Goal: Transaction & Acquisition: Purchase product/service

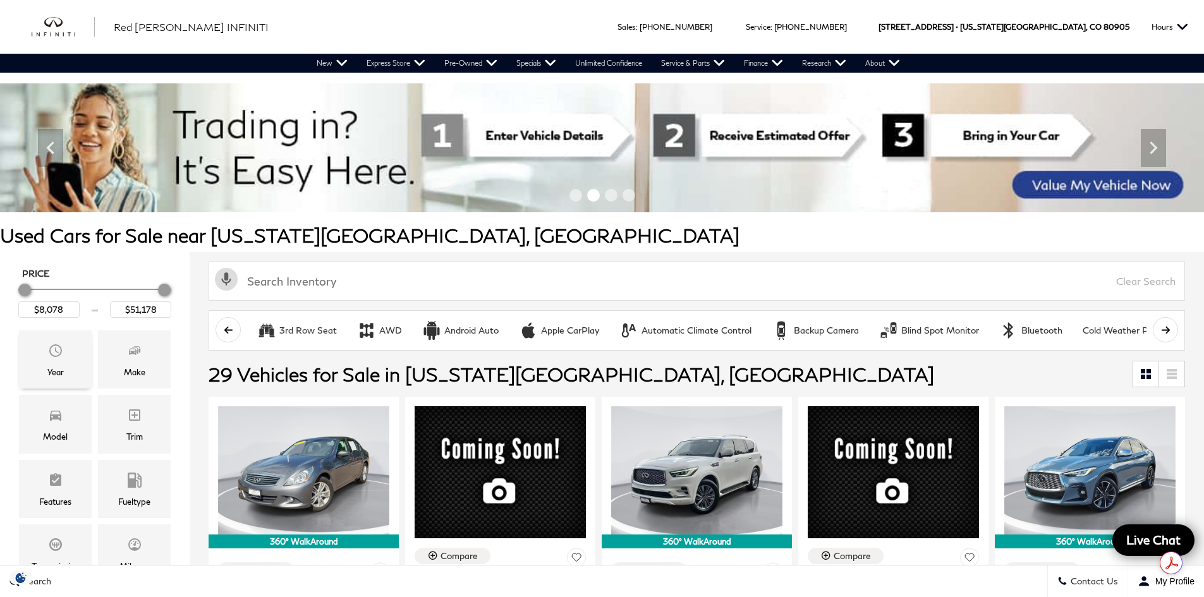
click at [64, 360] on div "Year" at bounding box center [55, 360] width 73 height 58
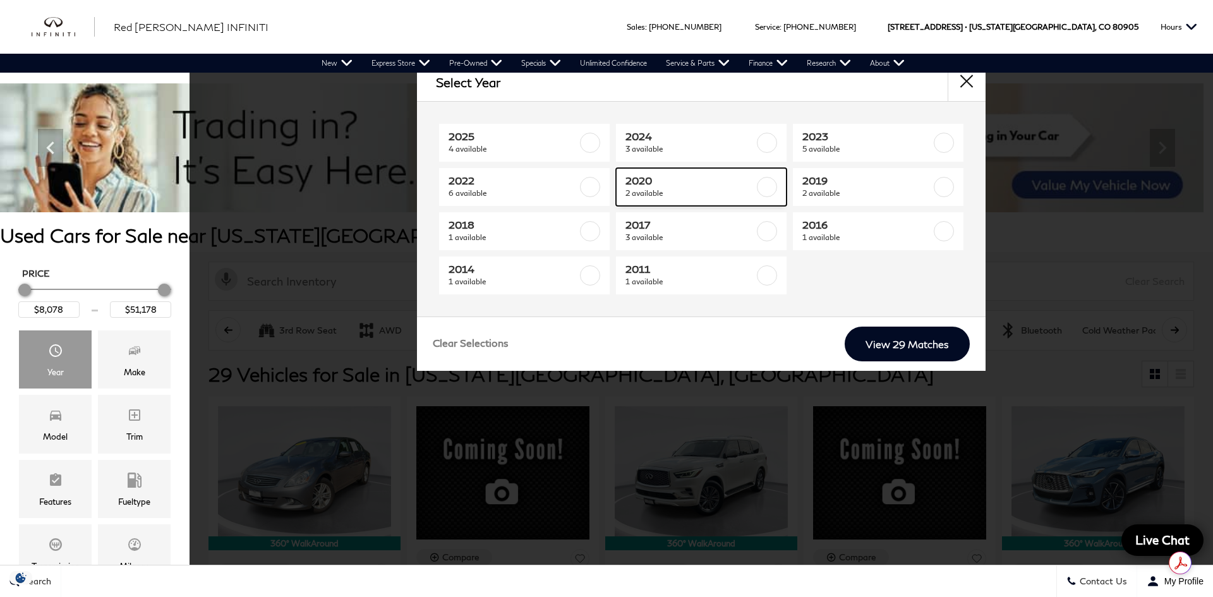
click at [656, 177] on span "2020" at bounding box center [690, 180] width 129 height 13
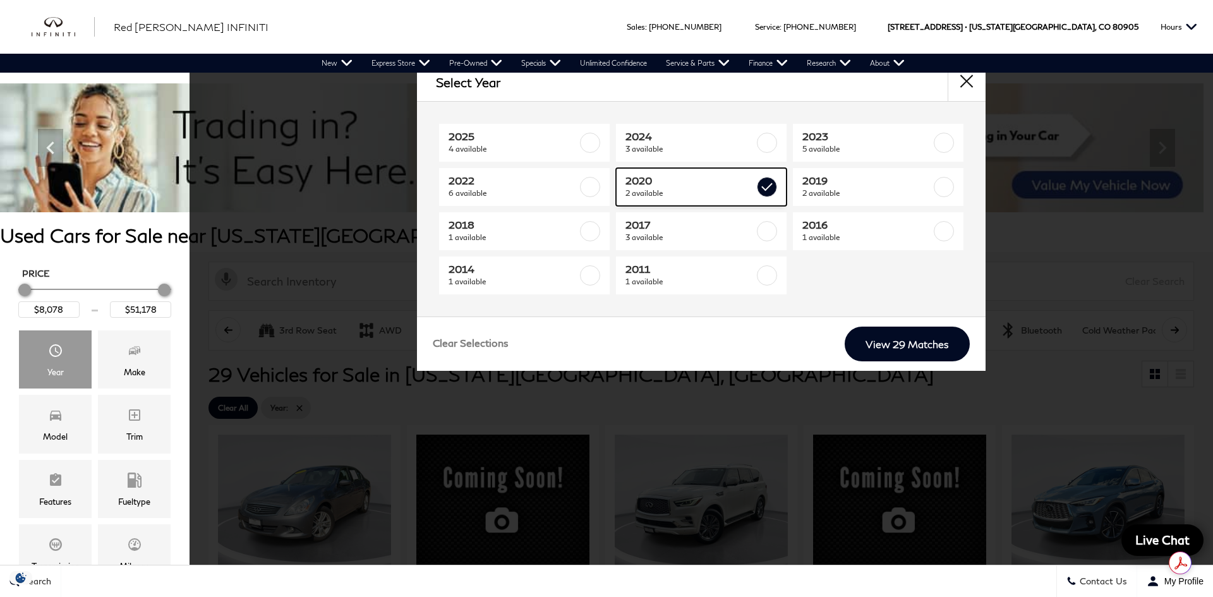
type input "$31,178"
type input "$33,678"
checkbox input "true"
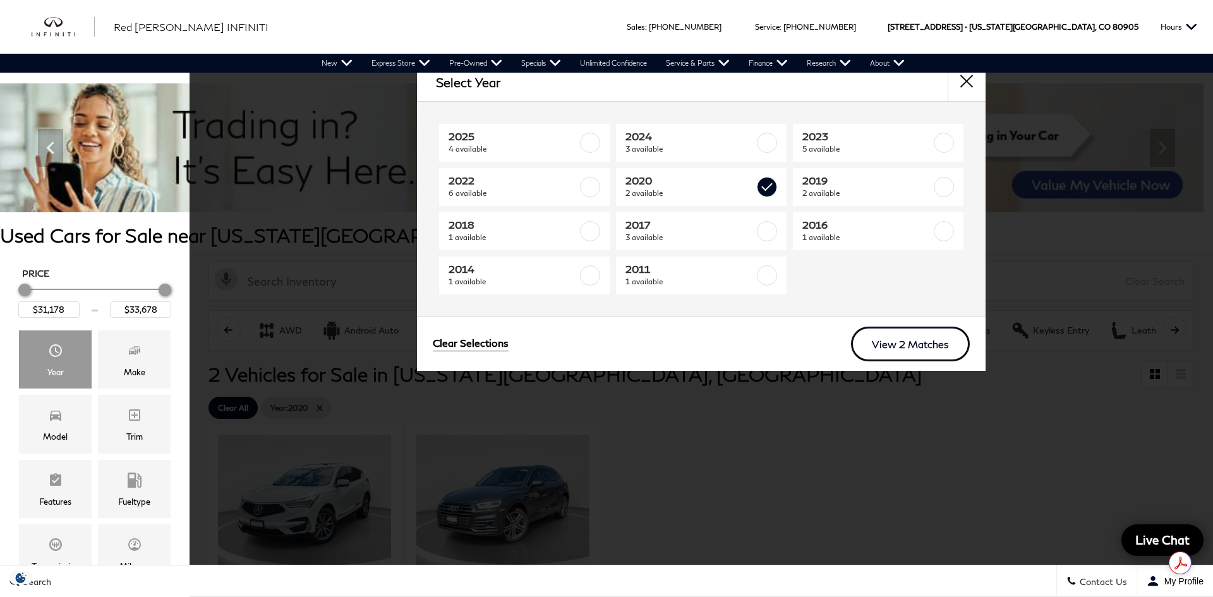
click at [892, 338] on link "View 2 Matches" at bounding box center [910, 344] width 119 height 35
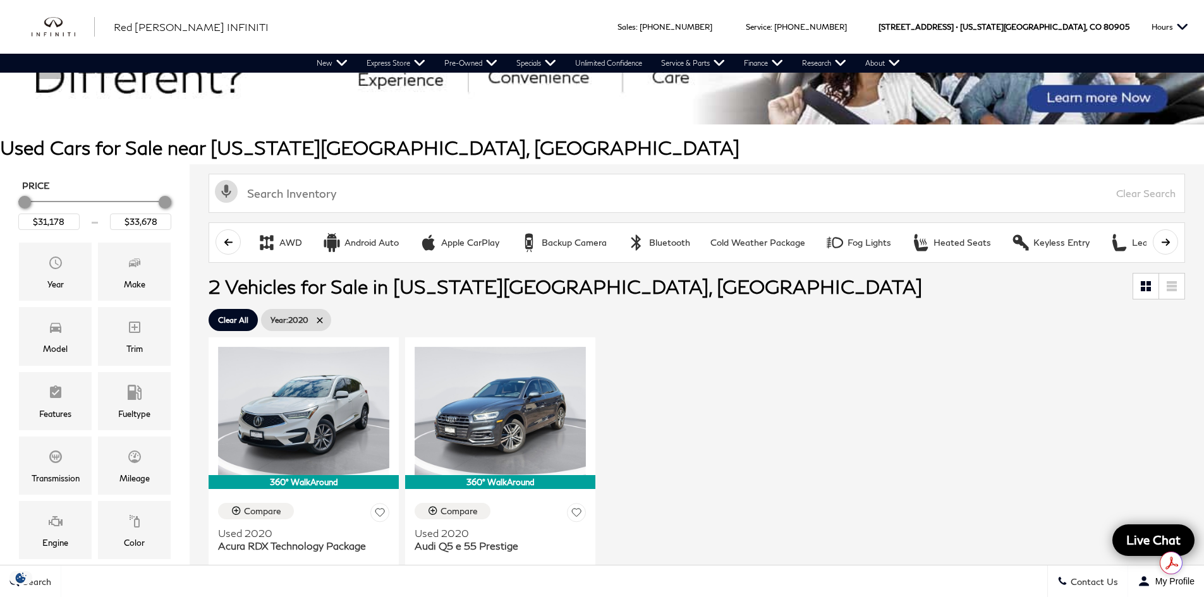
scroll to position [63, 0]
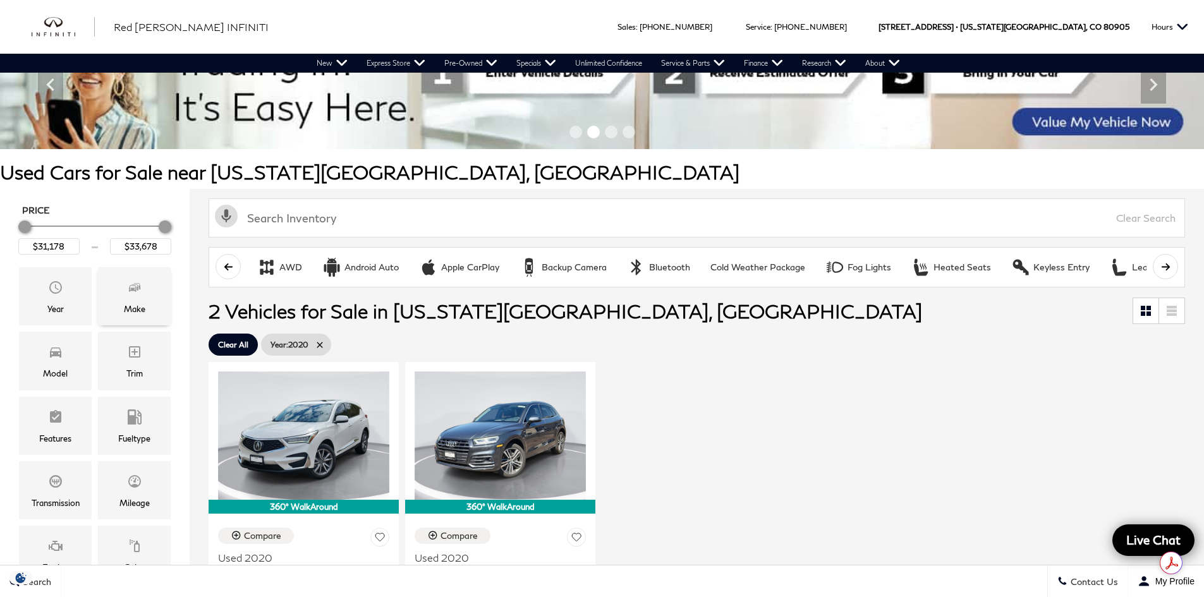
click at [123, 300] on div "Make" at bounding box center [134, 296] width 73 height 58
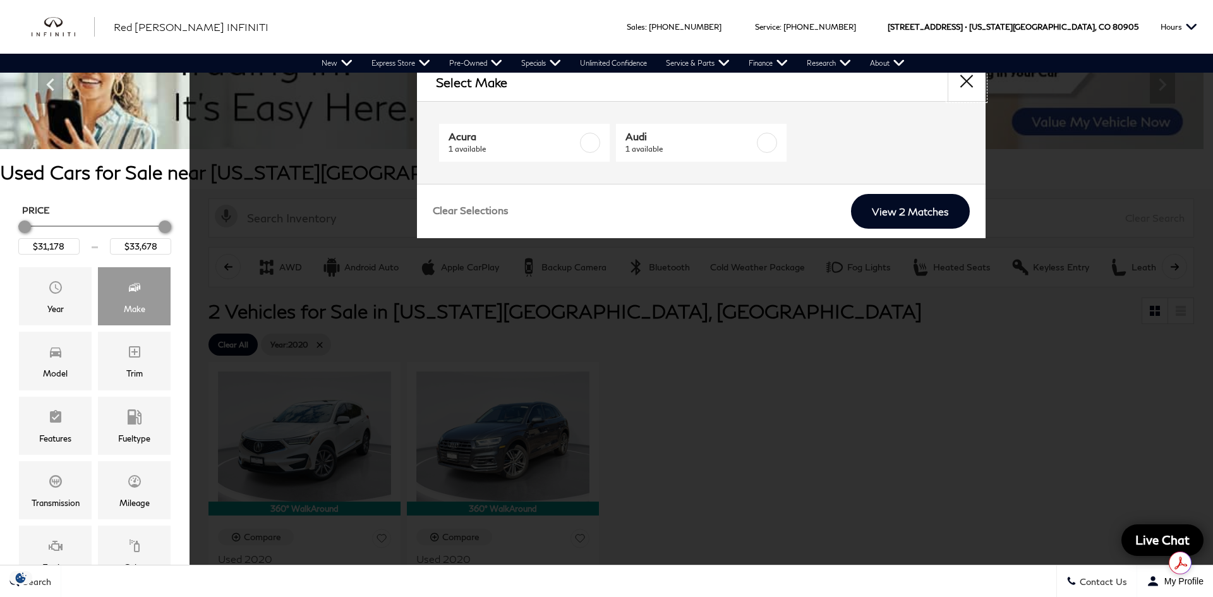
click at [975, 85] on button "close" at bounding box center [967, 82] width 38 height 38
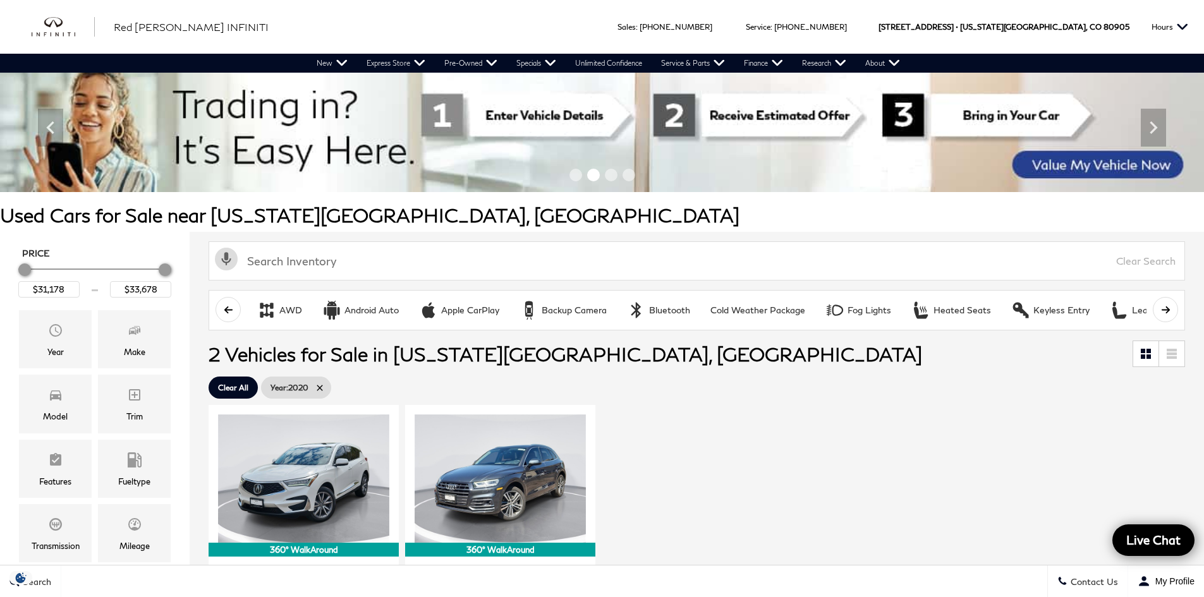
scroll to position [0, 0]
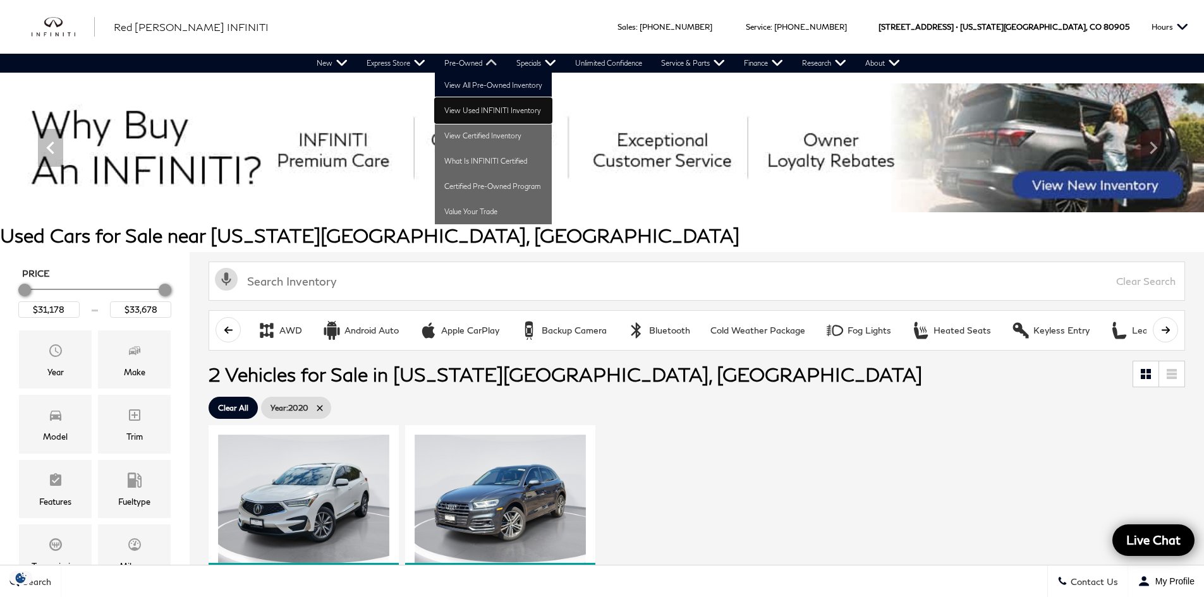
click at [496, 104] on link "View Used INFINITI Inventory" at bounding box center [493, 110] width 117 height 25
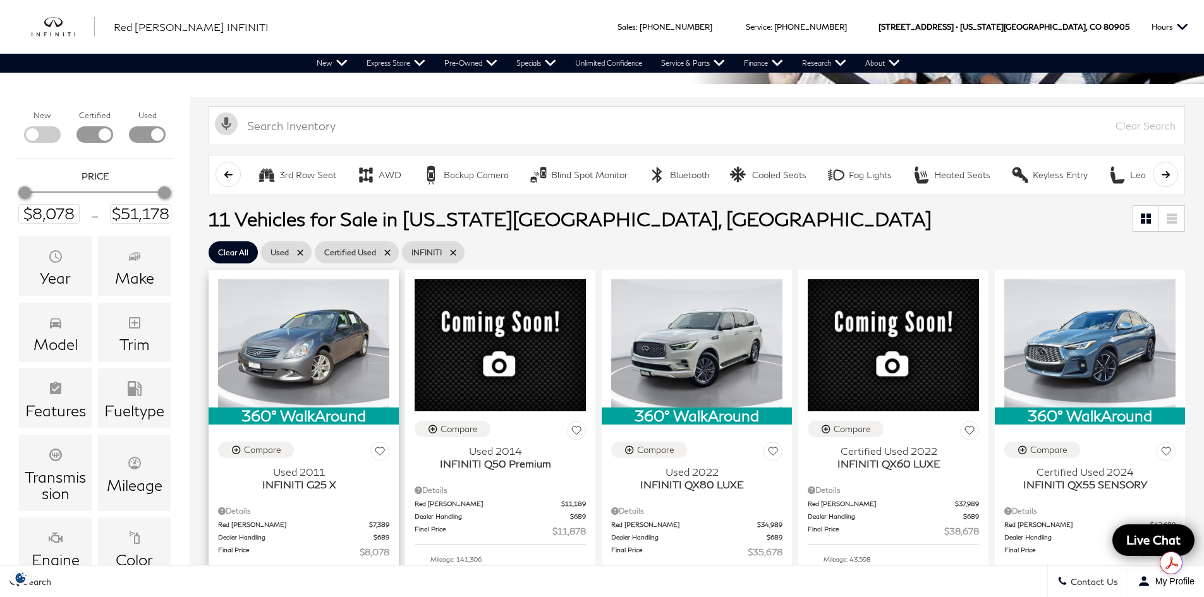
scroll to position [190, 0]
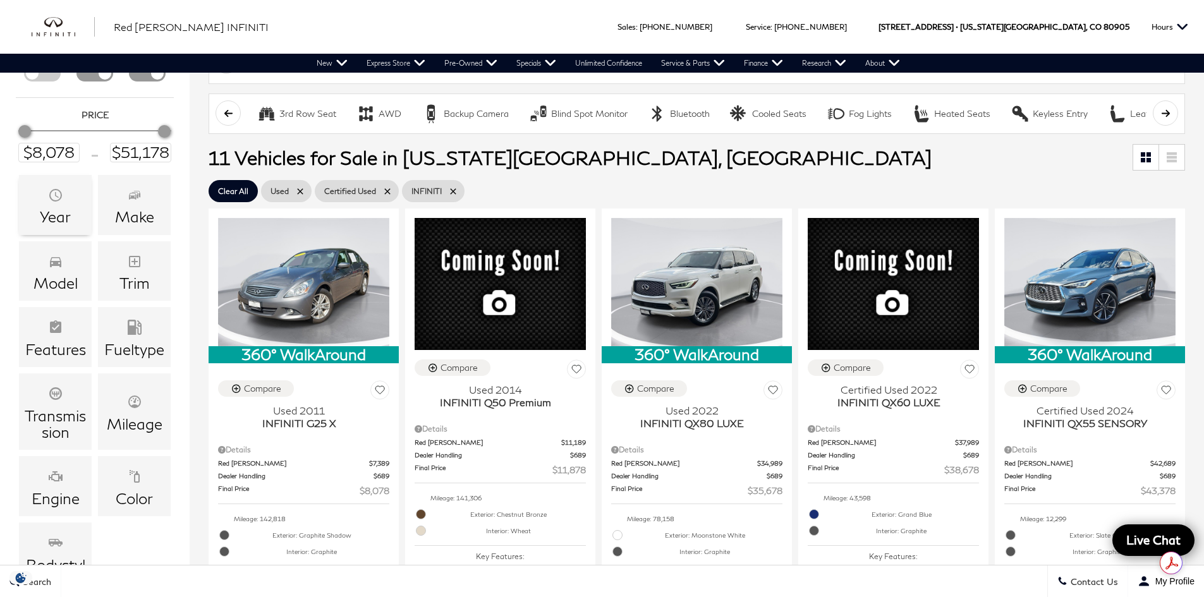
click at [61, 214] on div "Year" at bounding box center [55, 217] width 31 height 16
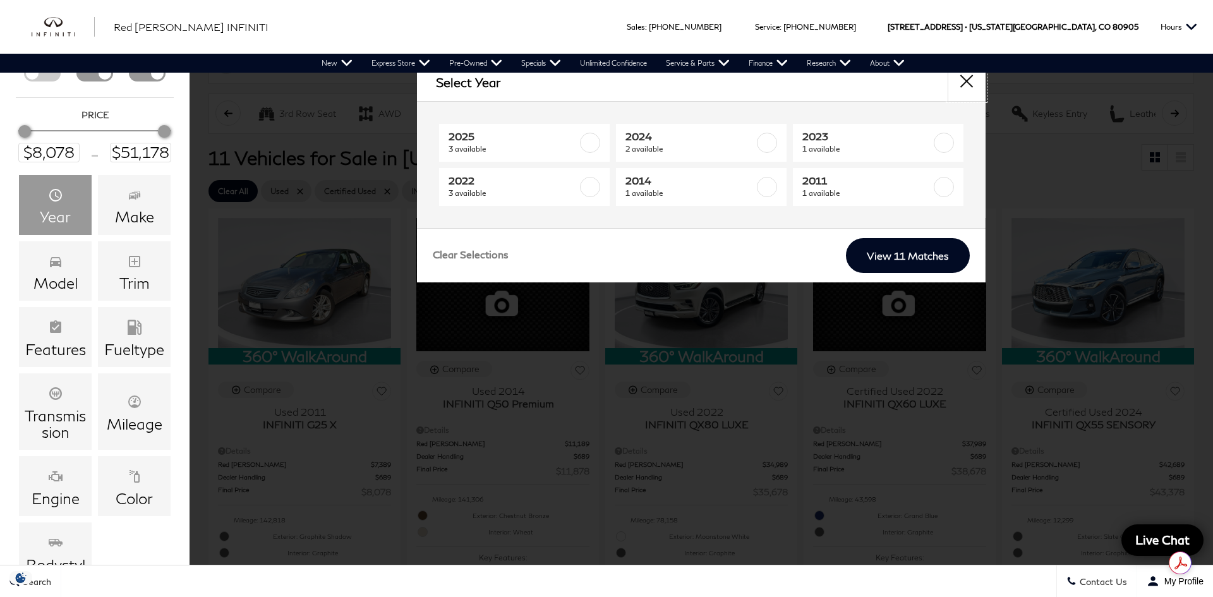
click at [971, 83] on button "close" at bounding box center [967, 82] width 38 height 38
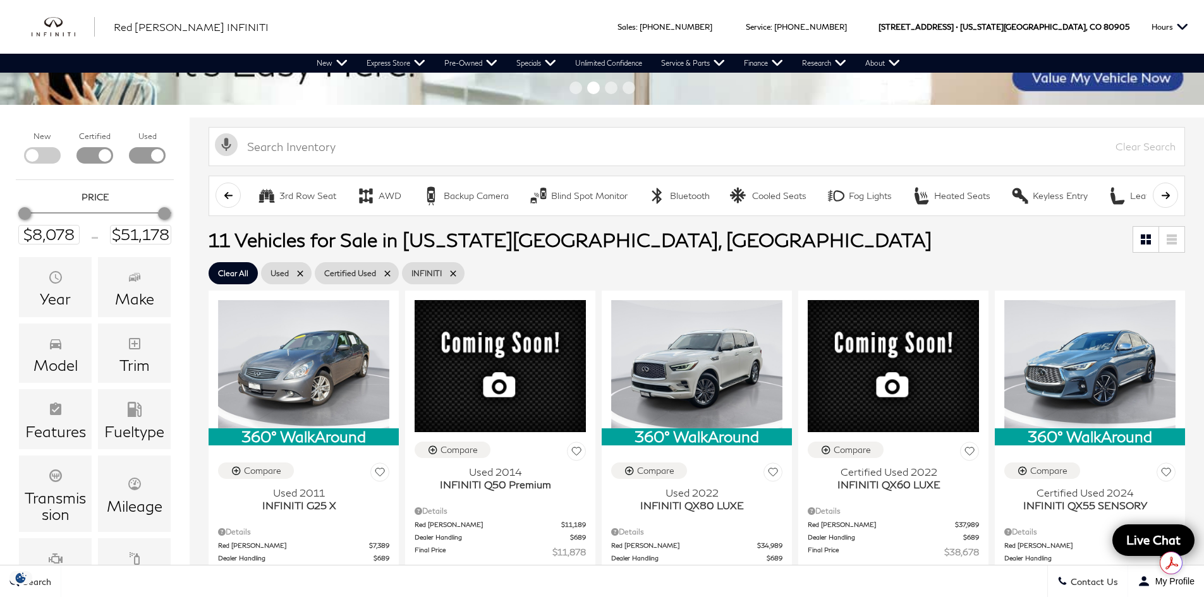
scroll to position [0, 0]
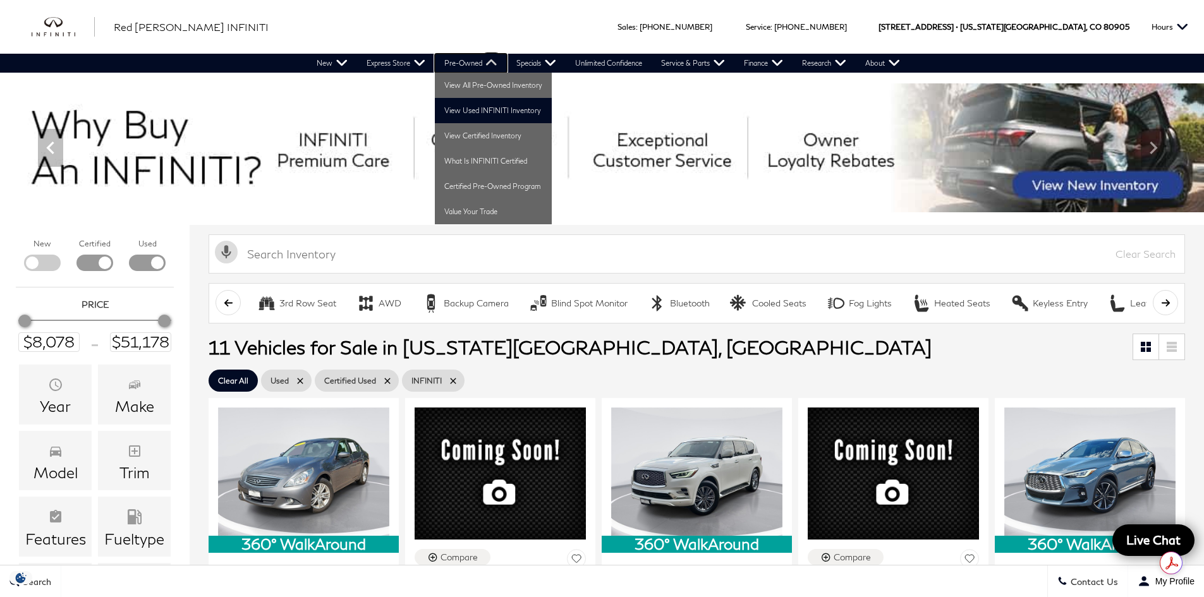
click at [490, 66] on link "Pre-Owned" at bounding box center [471, 63] width 72 height 19
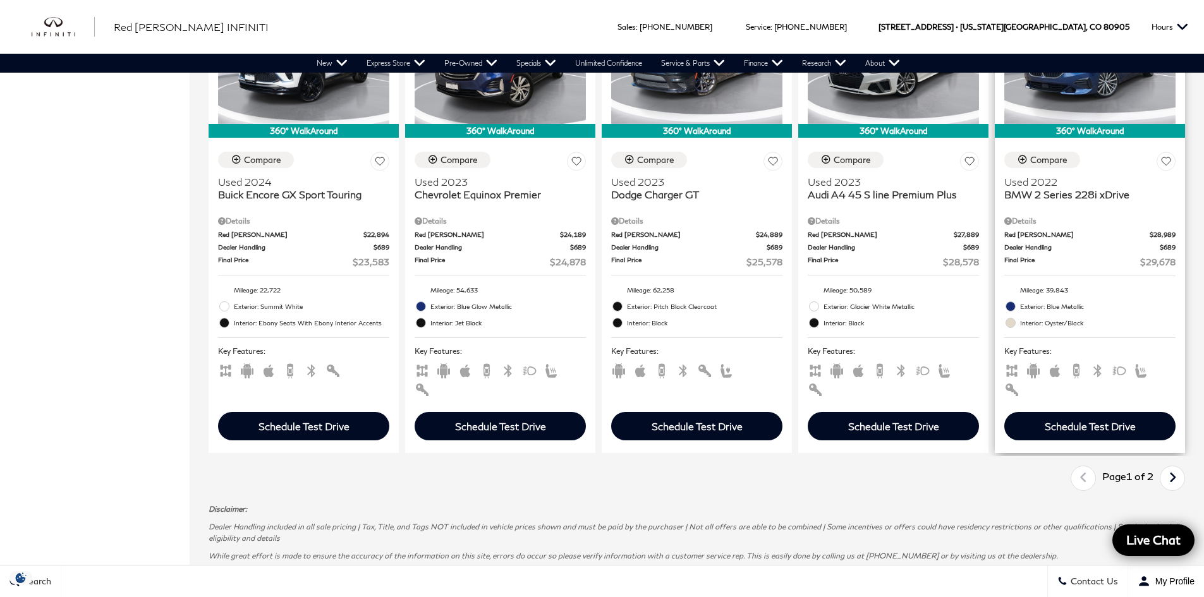
scroll to position [1896, 0]
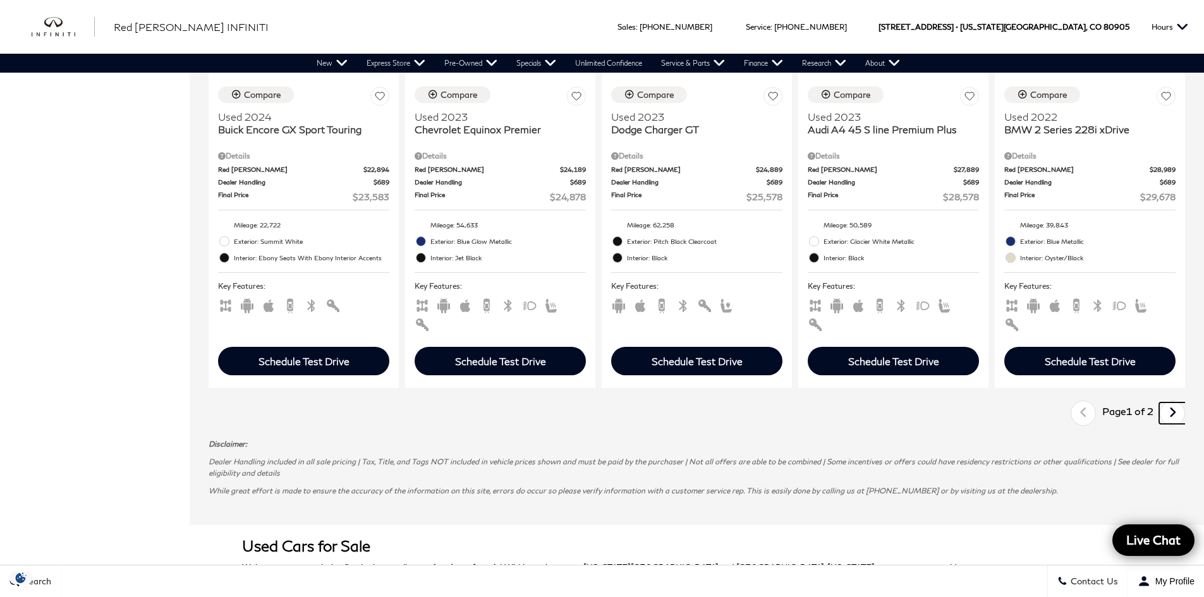
click at [1177, 403] on icon "next page" at bounding box center [1172, 413] width 8 height 20
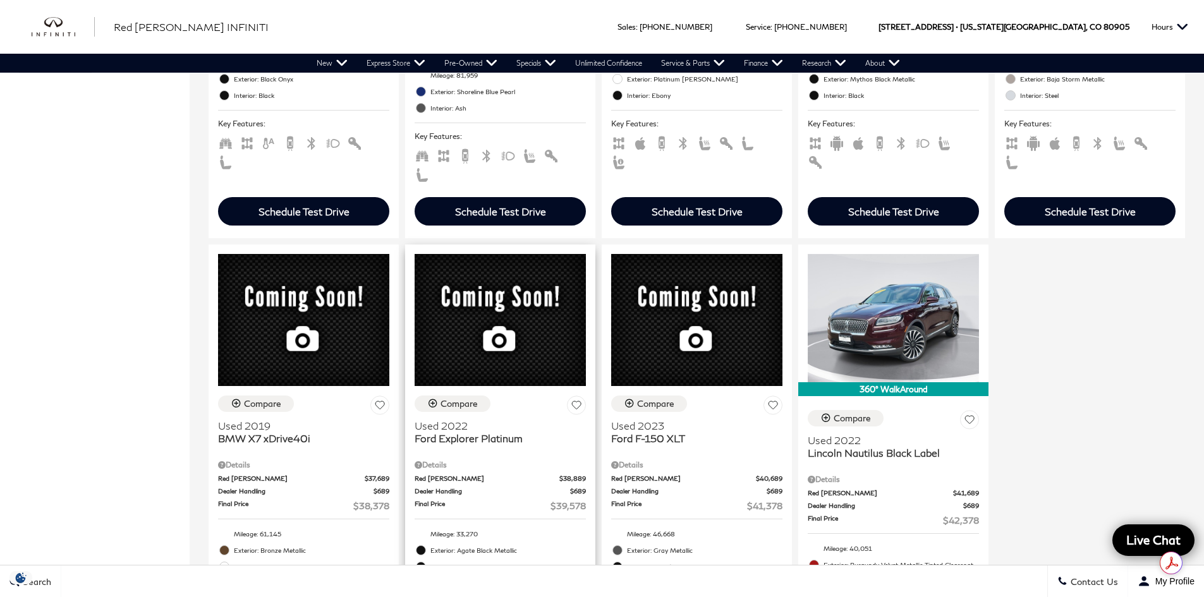
scroll to position [632, 0]
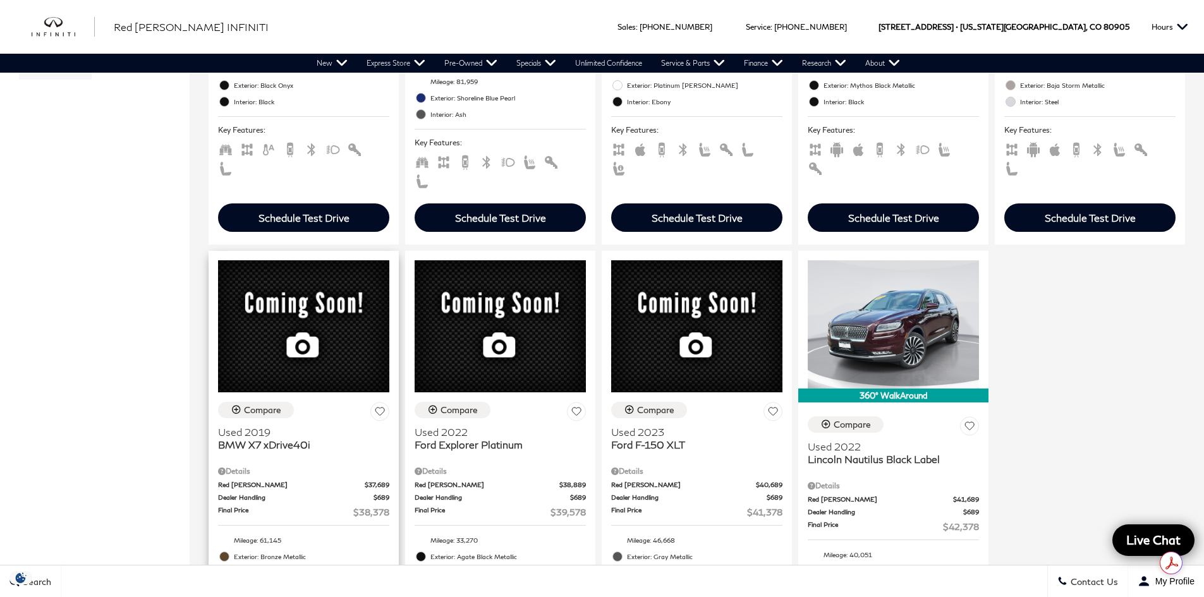
click at [333, 392] on div "Compare Used 2019 BMW X7 xDrive40i Details Red Noland Price $37,689 Dealer Hand…" at bounding box center [304, 525] width 190 height 267
click at [265, 275] on div at bounding box center [304, 322] width 190 height 142
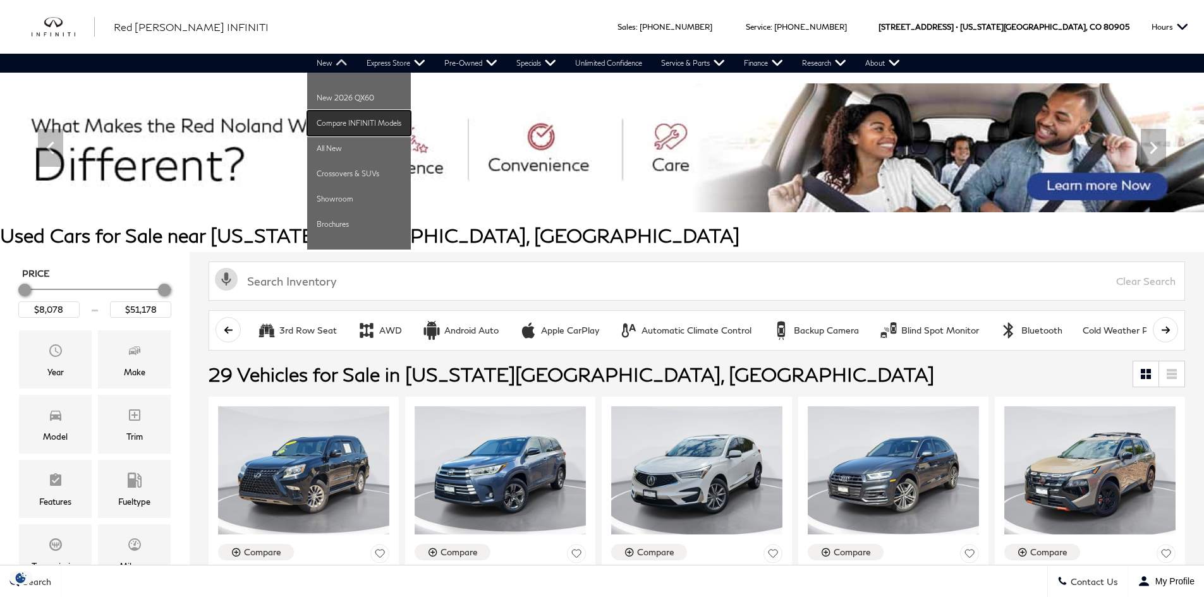
click at [330, 118] on link "Compare INFINITI Models" at bounding box center [359, 123] width 104 height 25
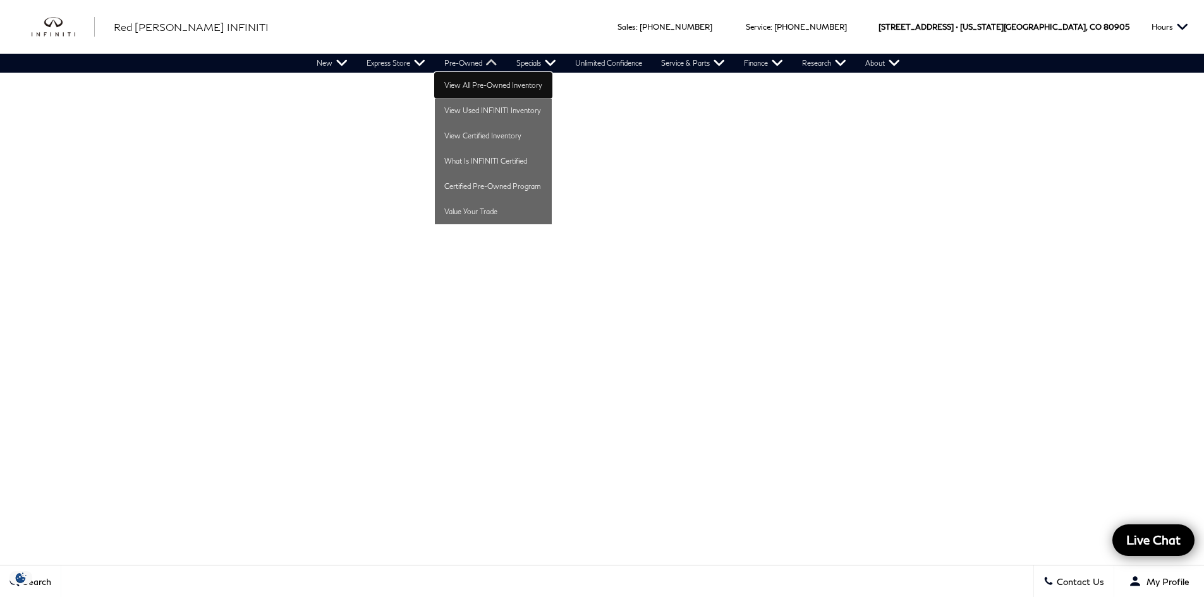
click at [485, 85] on link "View All Pre-Owned Inventory" at bounding box center [493, 85] width 117 height 25
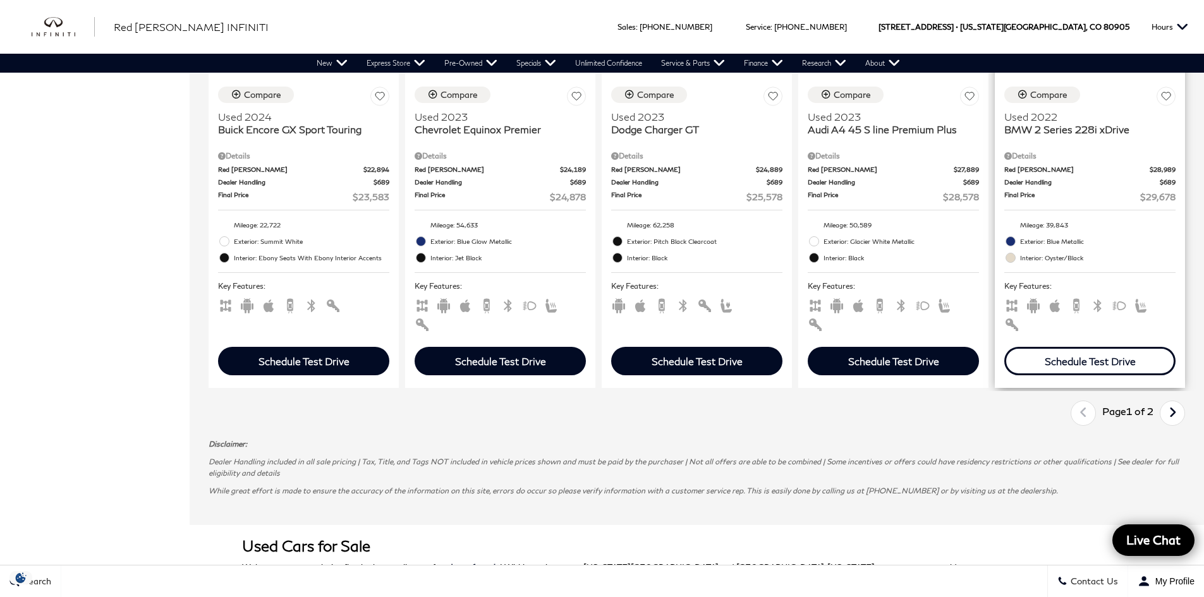
scroll to position [1959, 0]
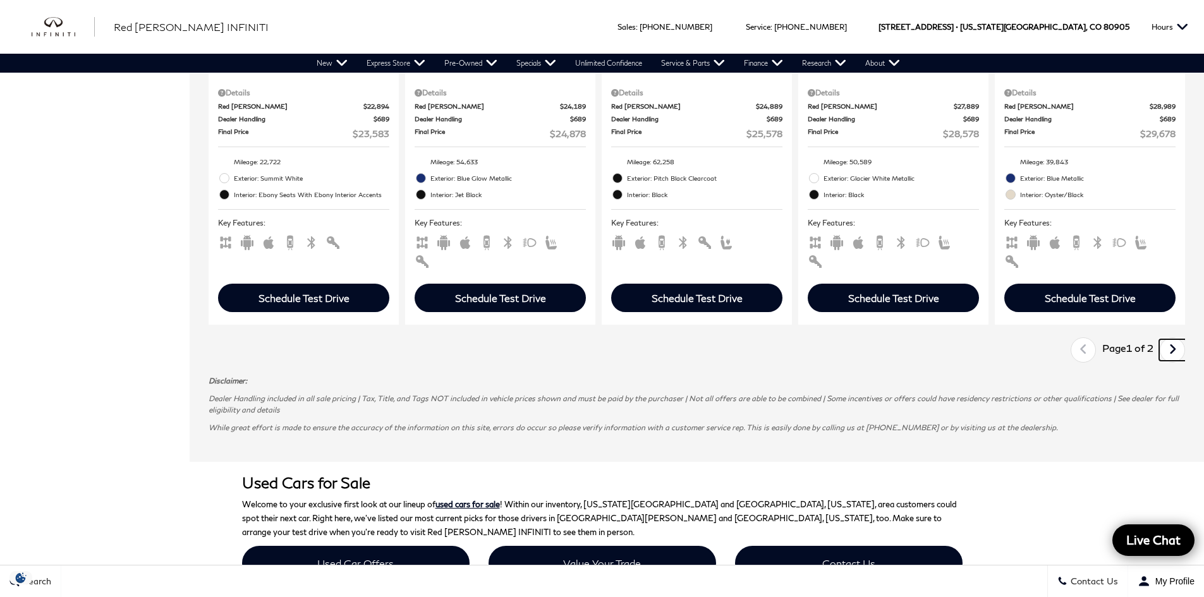
click at [1177, 339] on icon "next page" at bounding box center [1172, 349] width 8 height 20
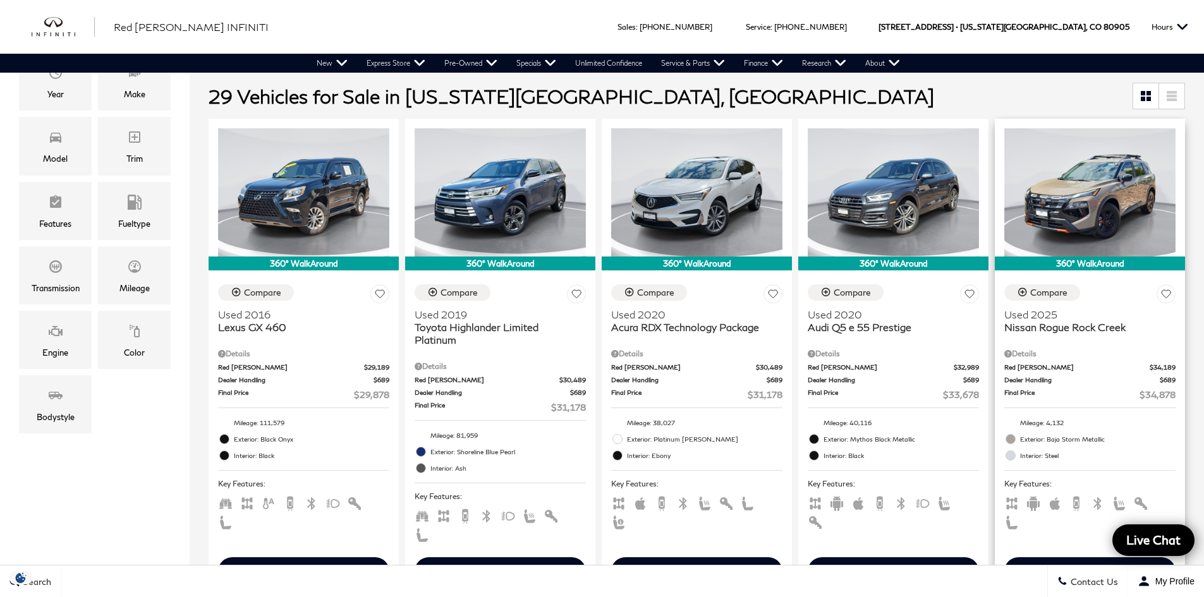
scroll to position [316, 0]
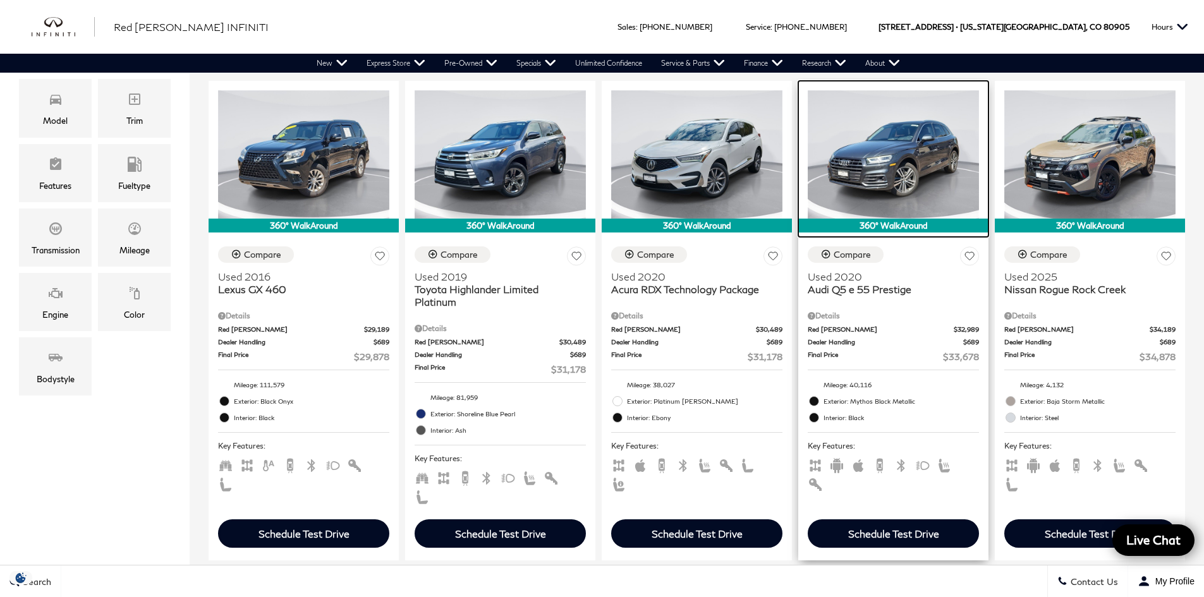
click at [875, 207] on img at bounding box center [893, 154] width 171 height 128
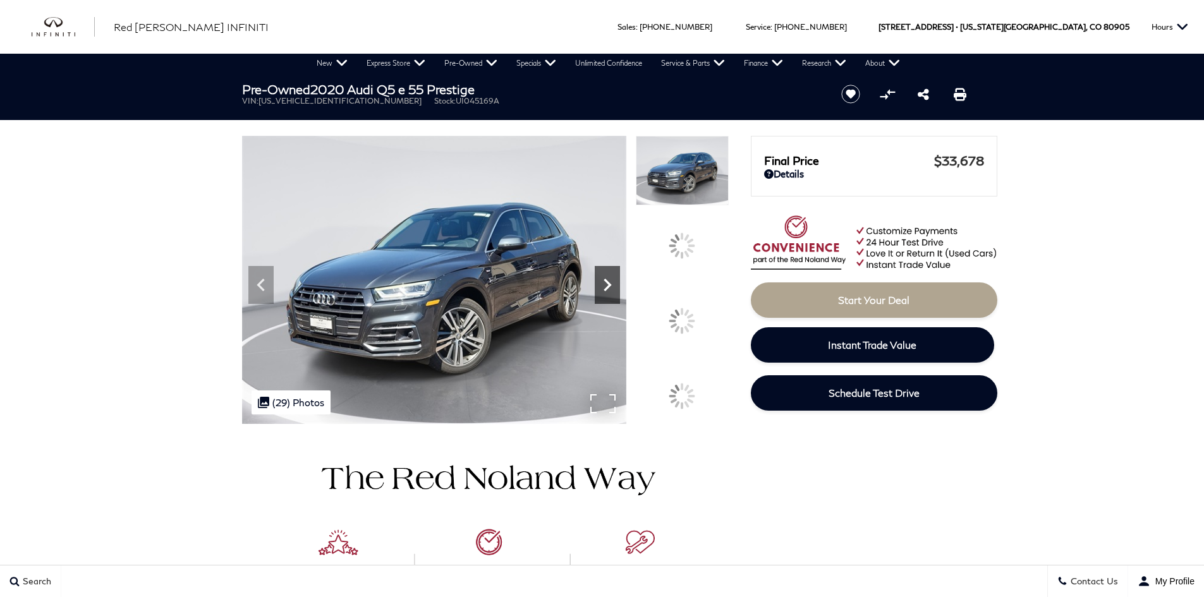
click at [692, 310] on div at bounding box center [682, 321] width 36 height 36
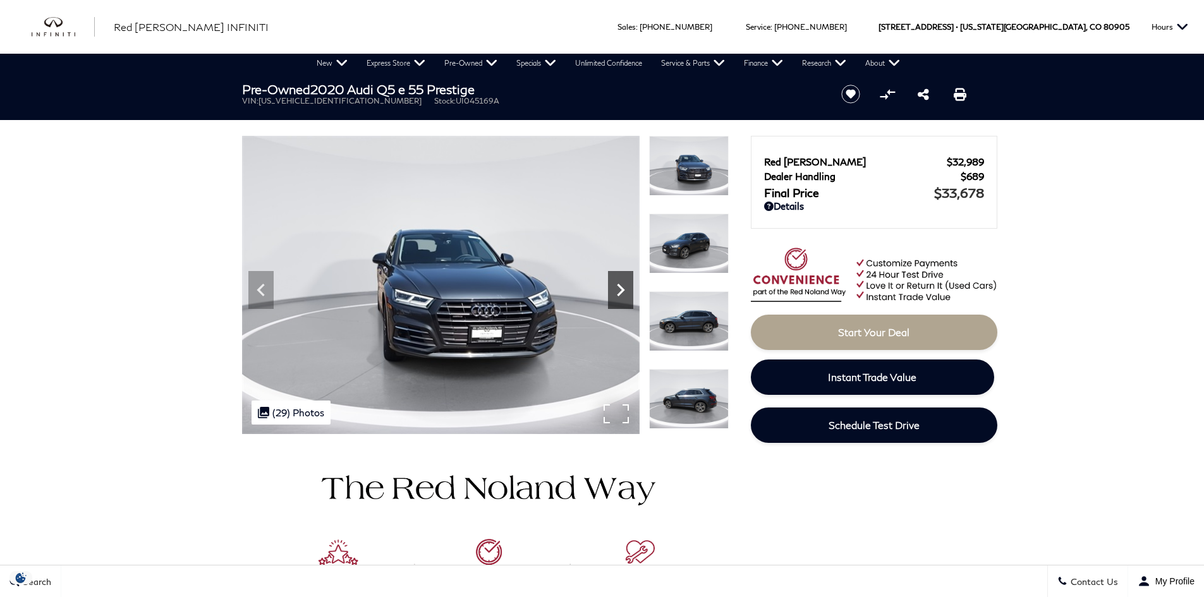
click at [618, 289] on icon "Next" at bounding box center [620, 289] width 25 height 25
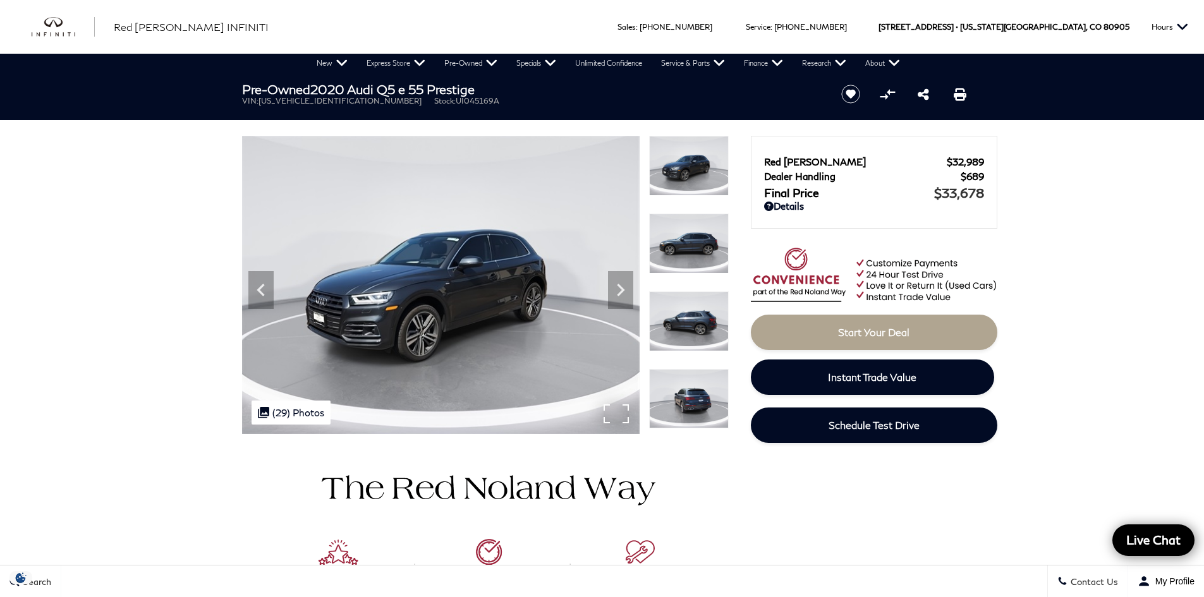
click at [298, 414] on div ".cls-1, .cls-3 { fill: #c50033; } .cls-1 { clip-rule: evenodd; } .cls-2 { clip-…" at bounding box center [291, 413] width 79 height 24
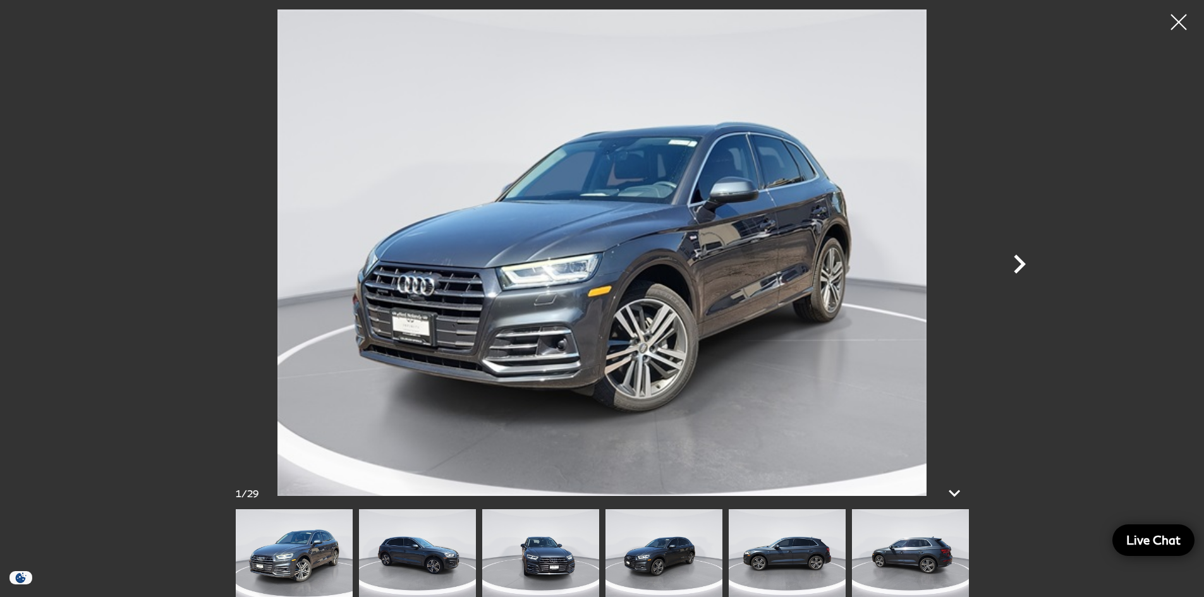
click at [1022, 265] on icon "Next" at bounding box center [1020, 264] width 12 height 19
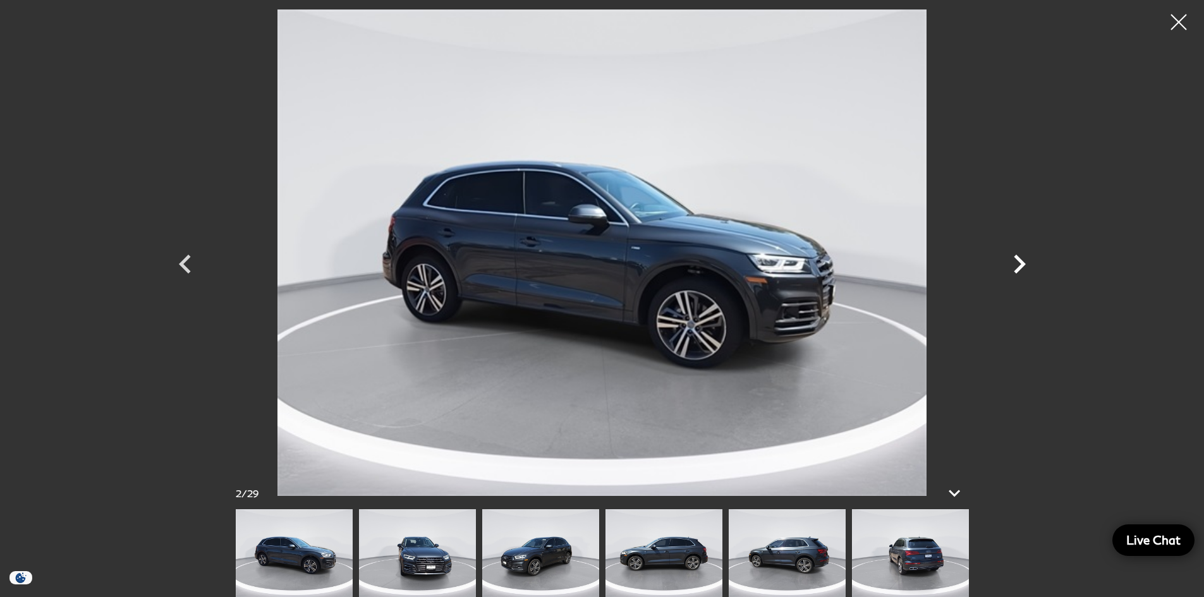
click at [1022, 265] on icon "Next" at bounding box center [1020, 264] width 12 height 19
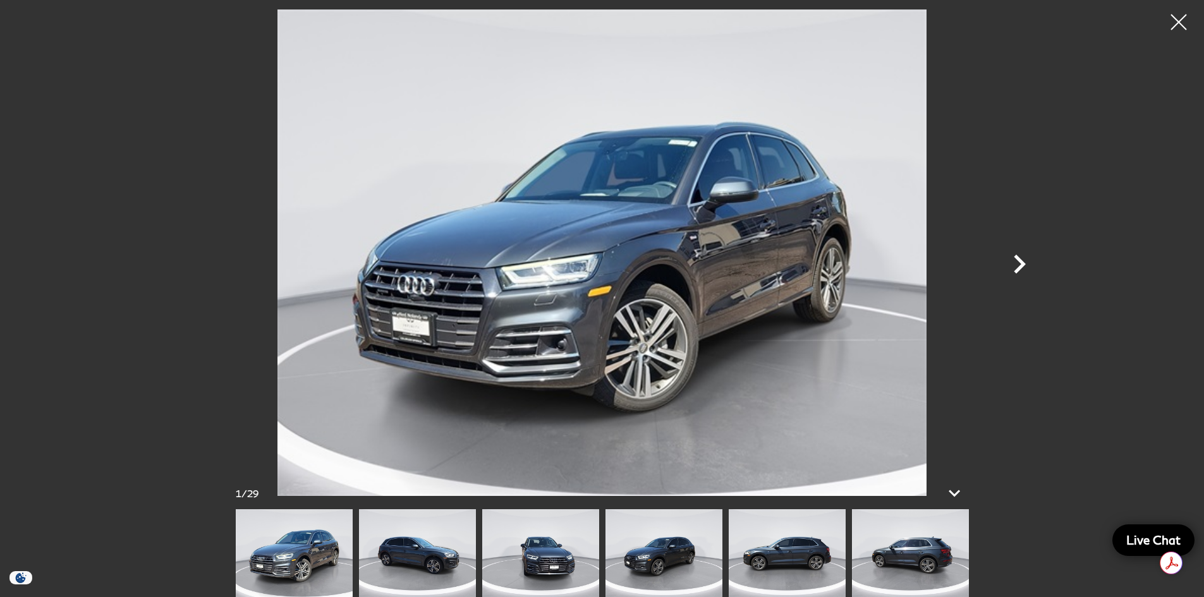
scroll to position [126, 0]
click at [1031, 266] on icon "Next" at bounding box center [1019, 264] width 38 height 38
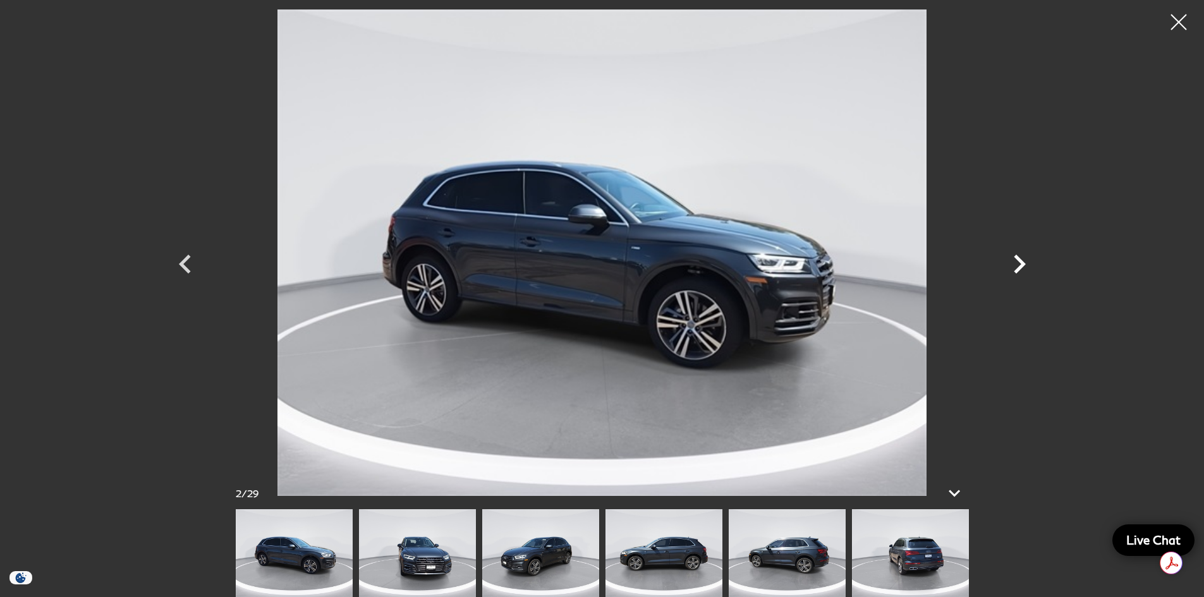
click at [1031, 266] on icon "Next" at bounding box center [1019, 264] width 38 height 38
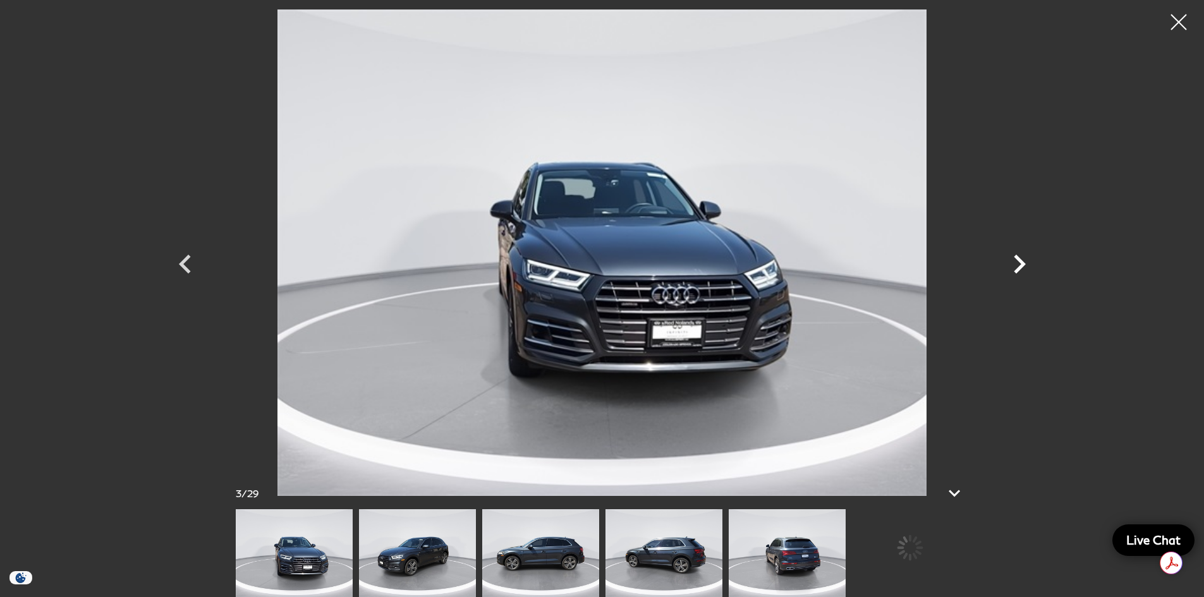
click at [1031, 266] on icon "Next" at bounding box center [1019, 264] width 38 height 38
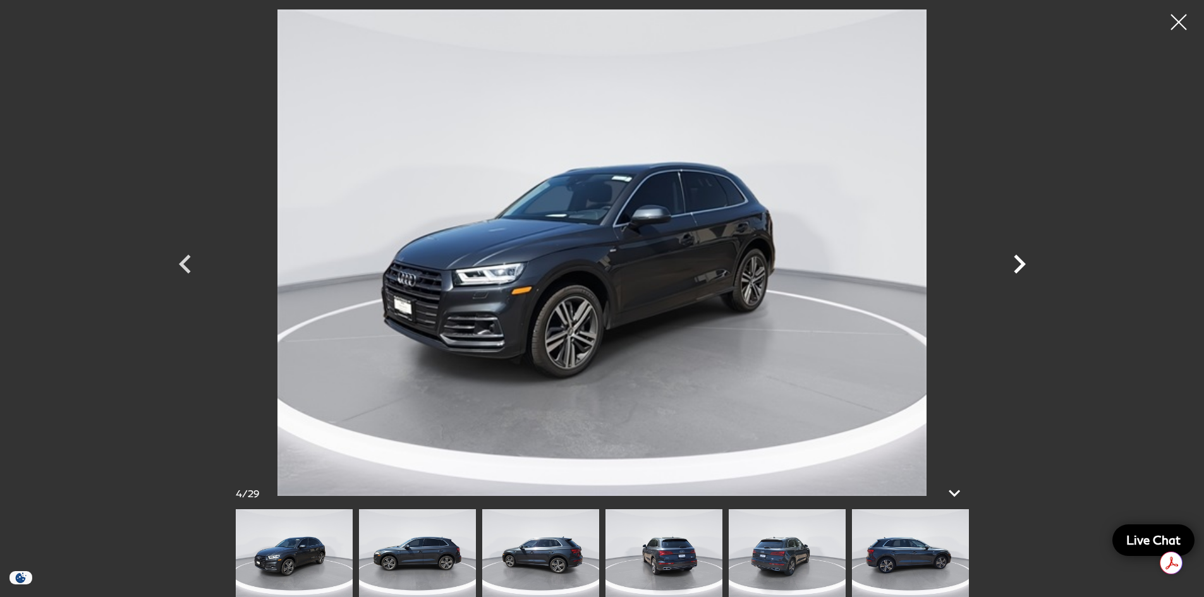
click at [1031, 266] on icon "Next" at bounding box center [1019, 264] width 38 height 38
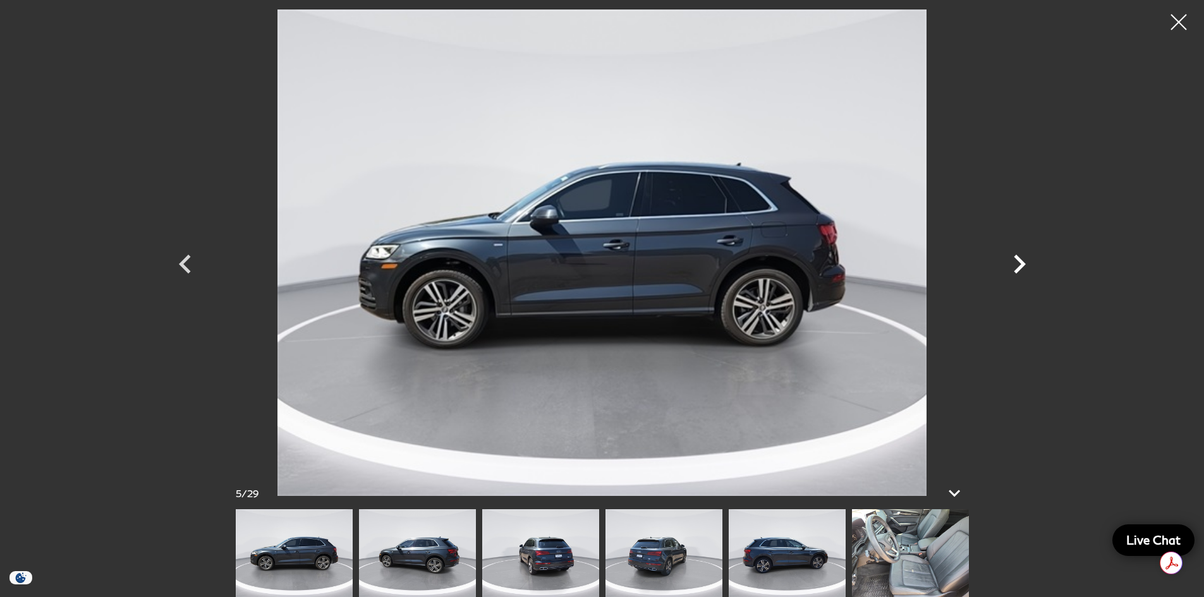
click at [1031, 266] on icon "Next" at bounding box center [1019, 264] width 38 height 38
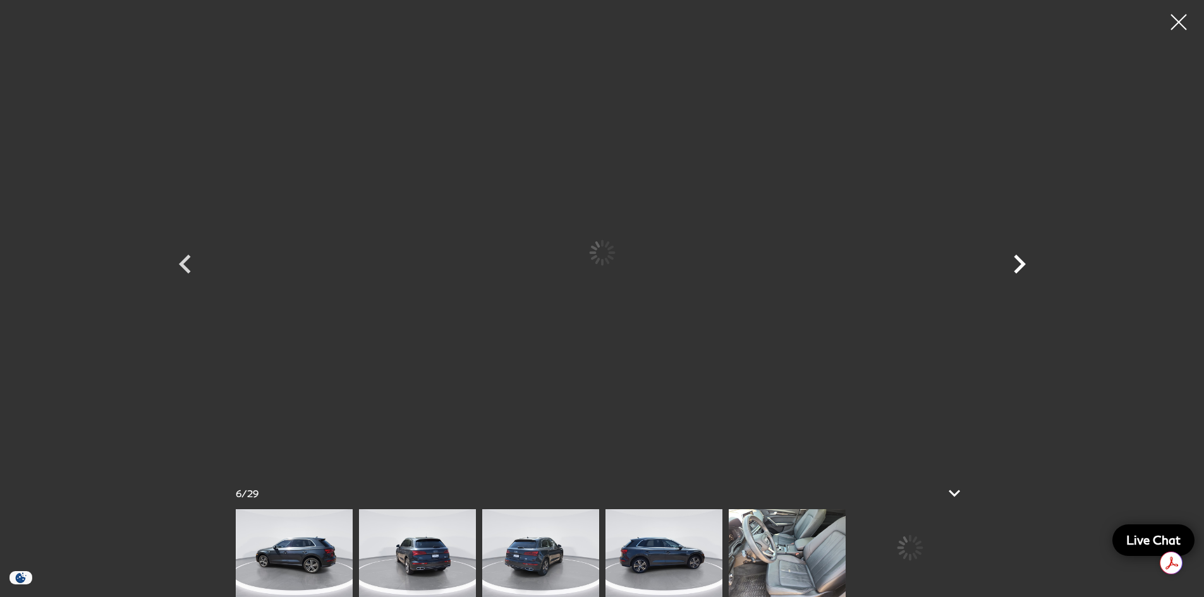
click at [1031, 267] on icon "Next" at bounding box center [1019, 264] width 38 height 38
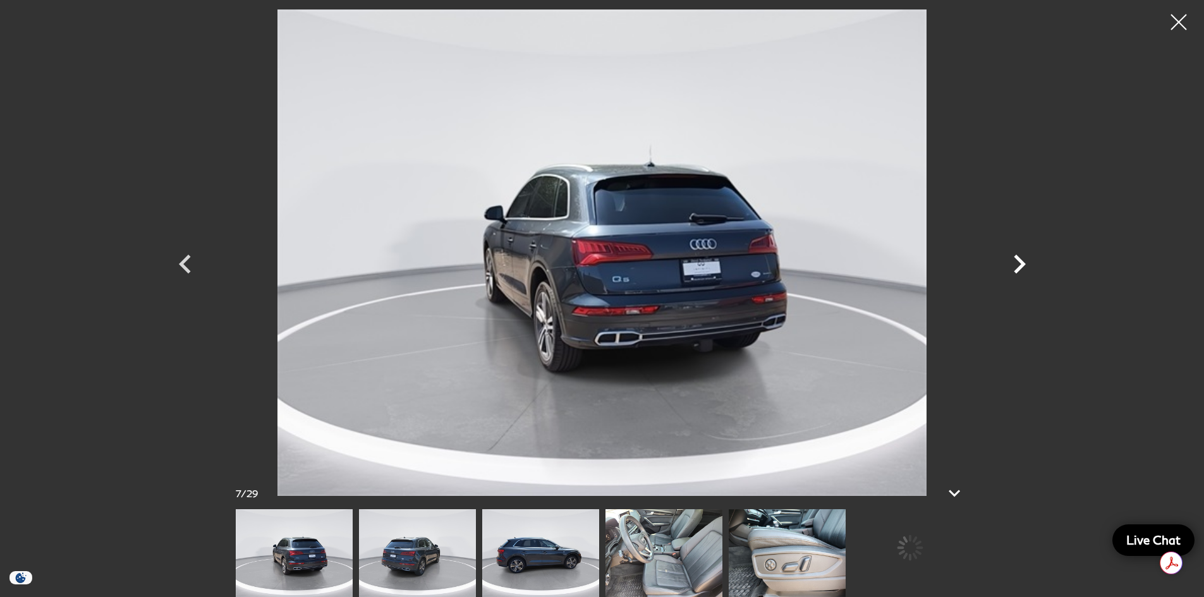
click at [1031, 267] on icon "Next" at bounding box center [1019, 264] width 38 height 38
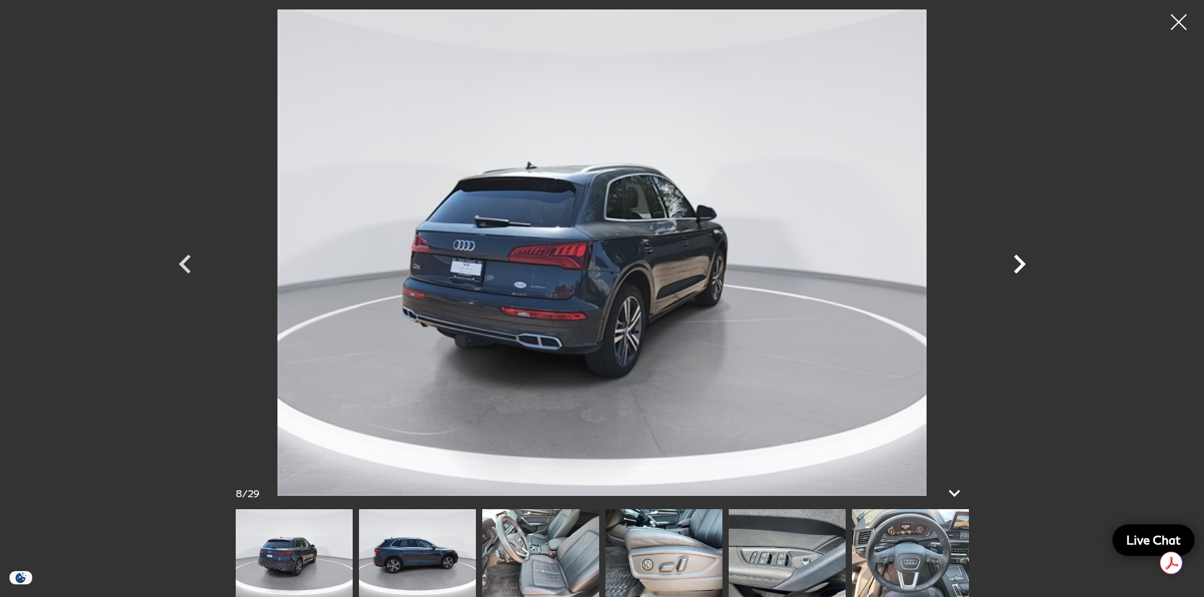
click at [1031, 267] on icon "Next" at bounding box center [1019, 264] width 38 height 38
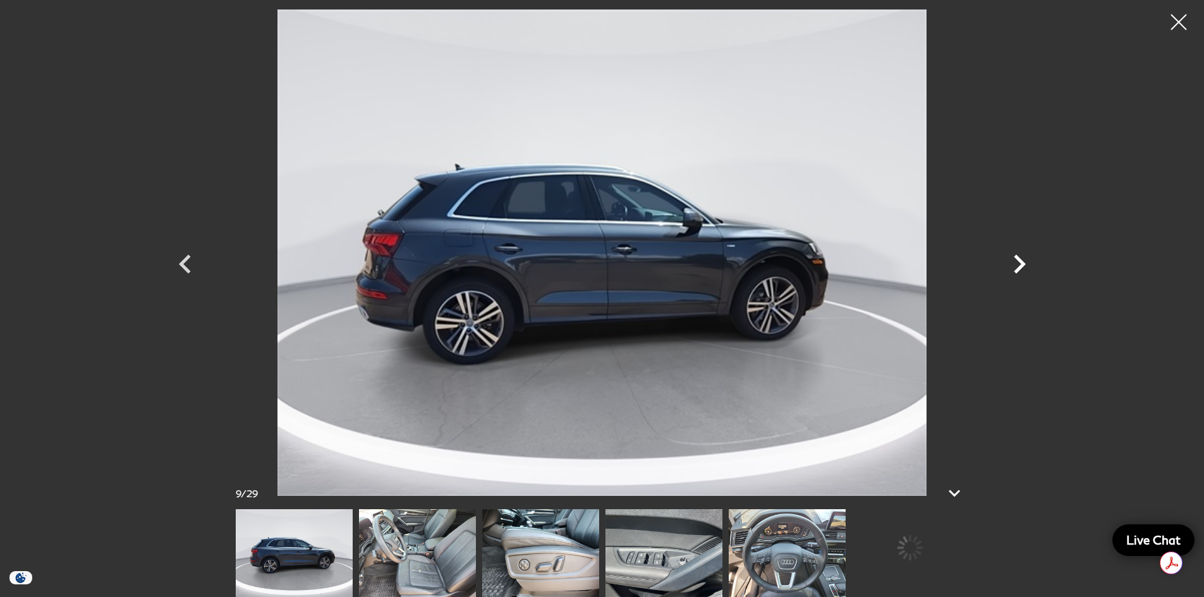
click at [1031, 267] on icon "Next" at bounding box center [1019, 264] width 38 height 38
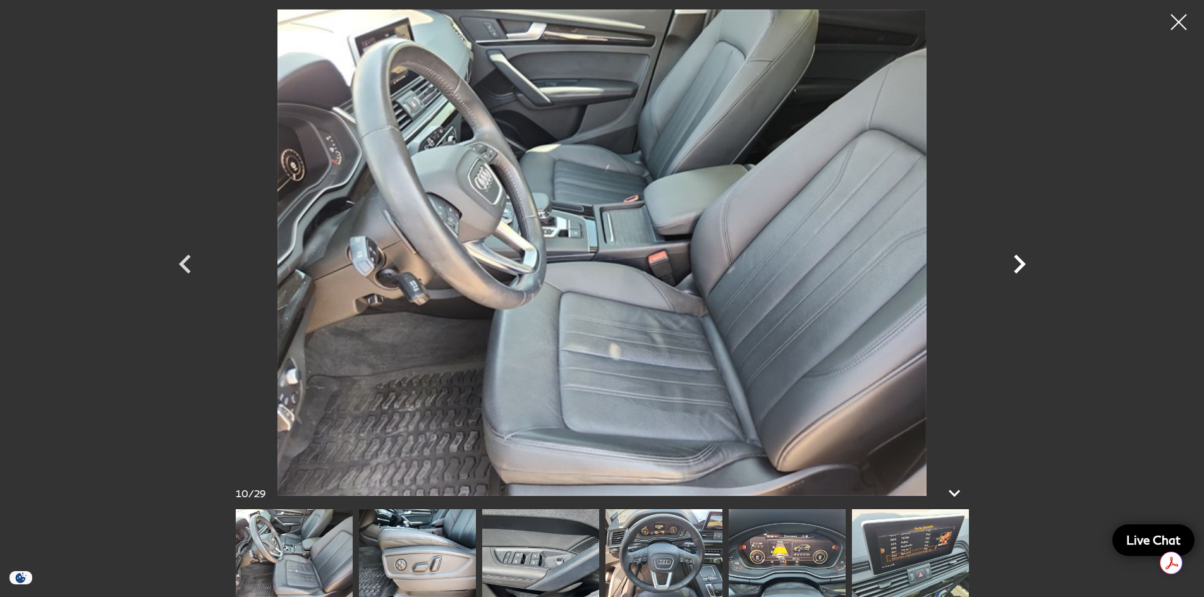
click at [1031, 267] on icon "Next" at bounding box center [1019, 264] width 38 height 38
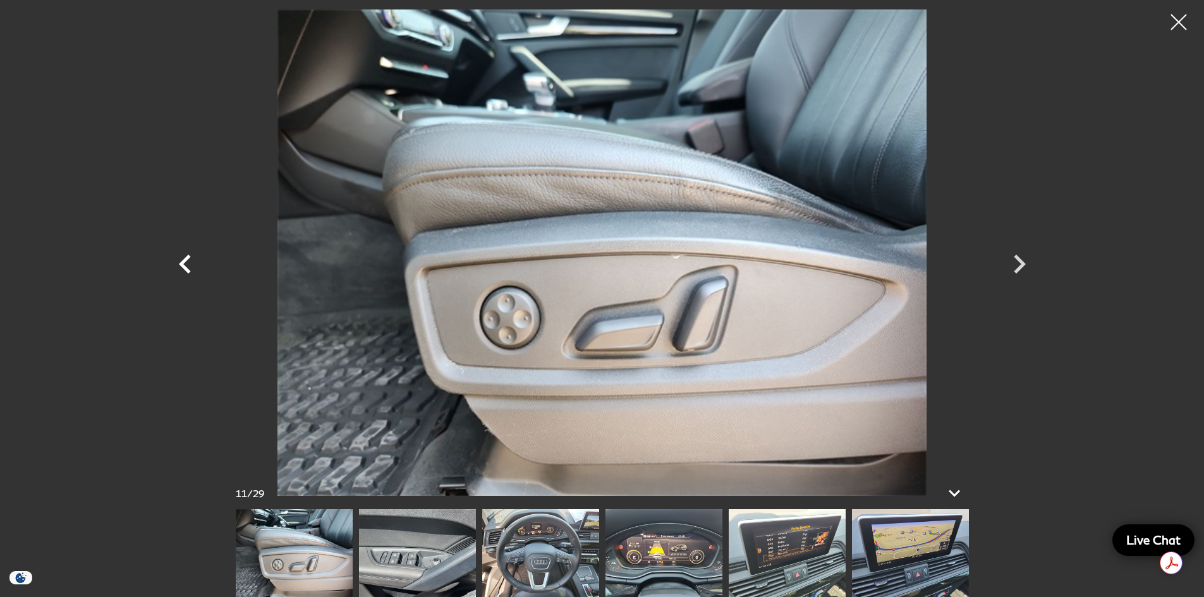
click at [194, 269] on icon "Previous" at bounding box center [185, 264] width 38 height 38
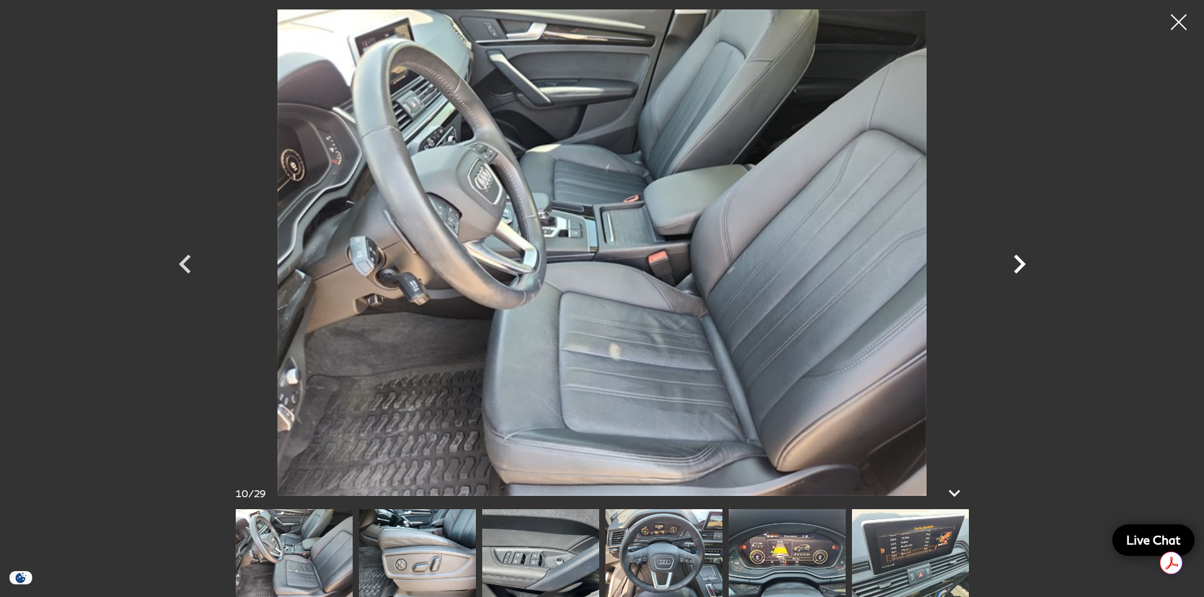
click at [1018, 262] on icon "Next" at bounding box center [1019, 264] width 38 height 38
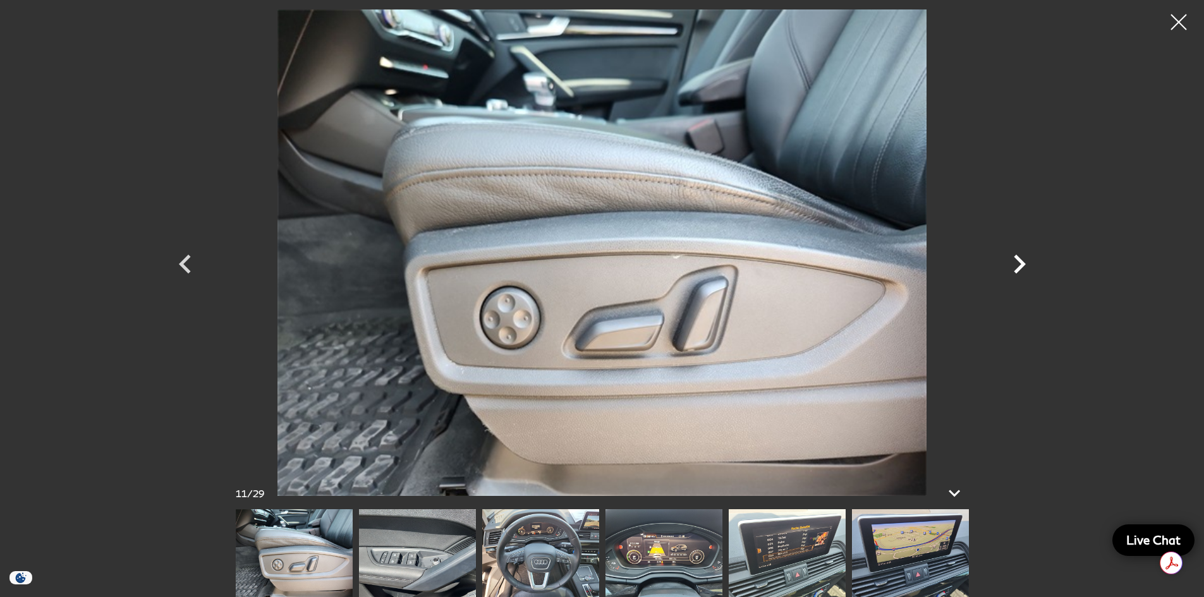
click at [1018, 262] on icon "Next" at bounding box center [1019, 264] width 38 height 38
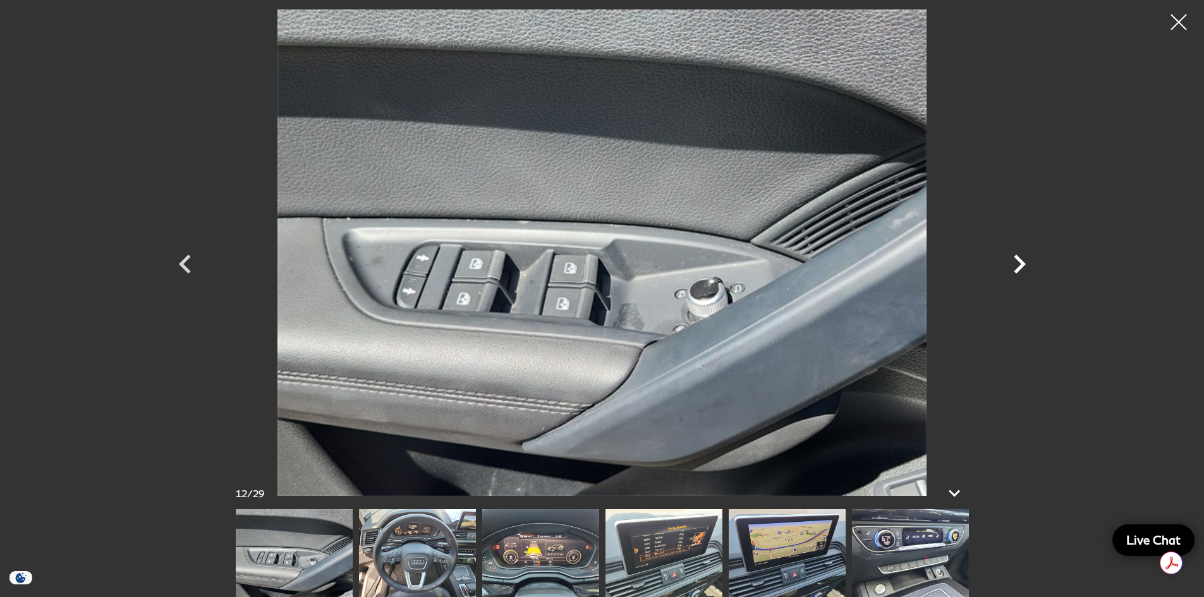
click at [1018, 262] on icon "Next" at bounding box center [1019, 264] width 38 height 38
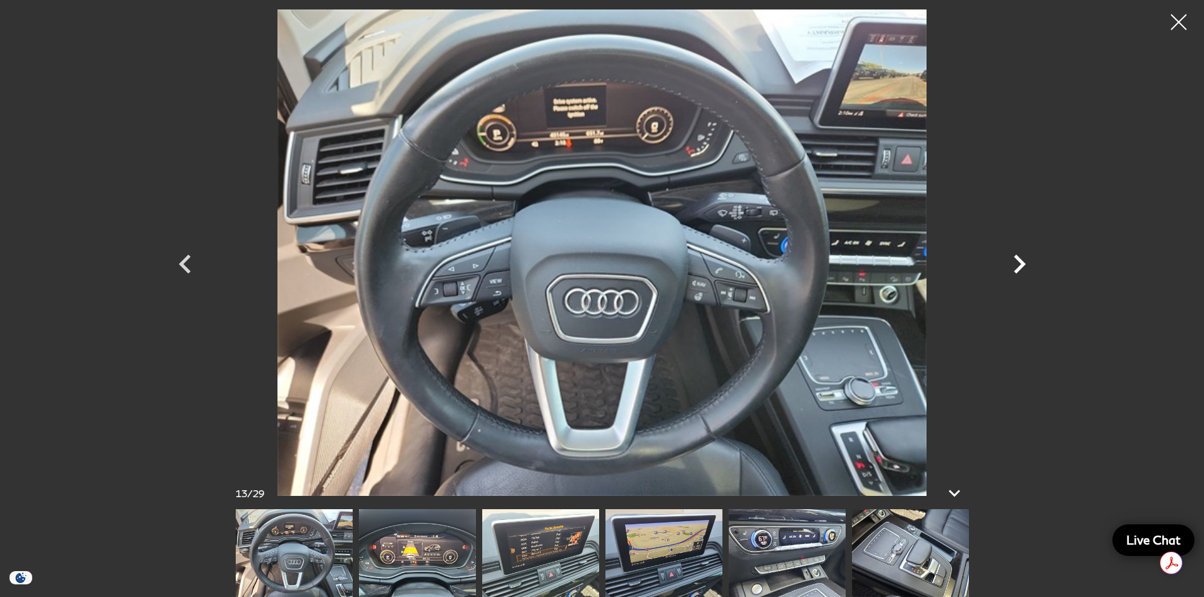
click at [1018, 262] on icon "Next" at bounding box center [1019, 264] width 38 height 38
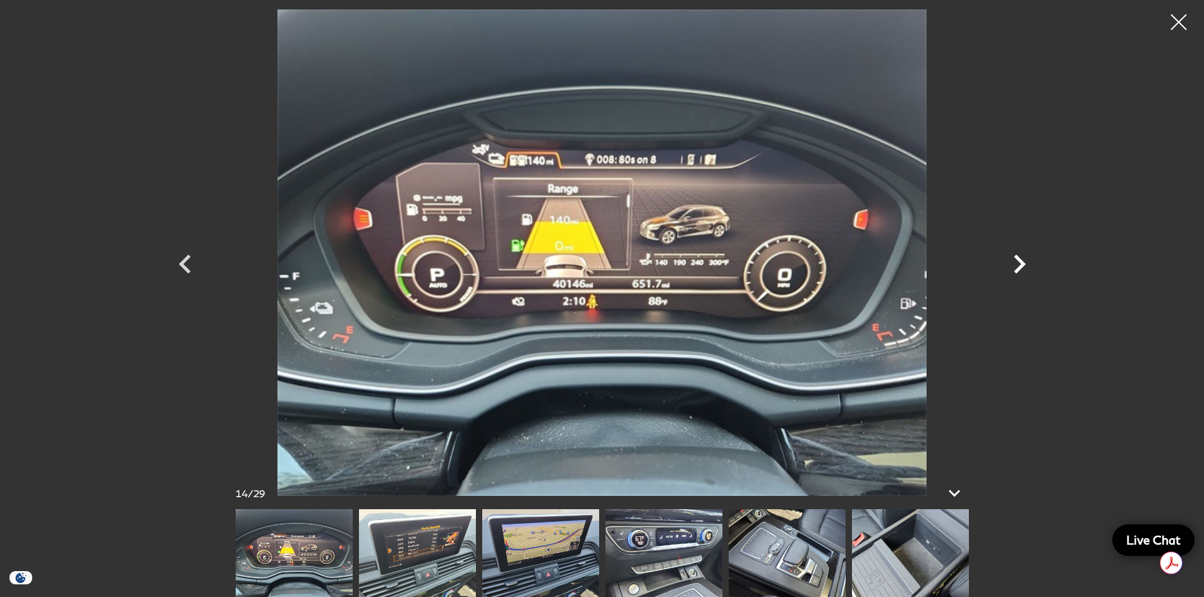
click at [1019, 262] on icon "Next" at bounding box center [1020, 264] width 12 height 19
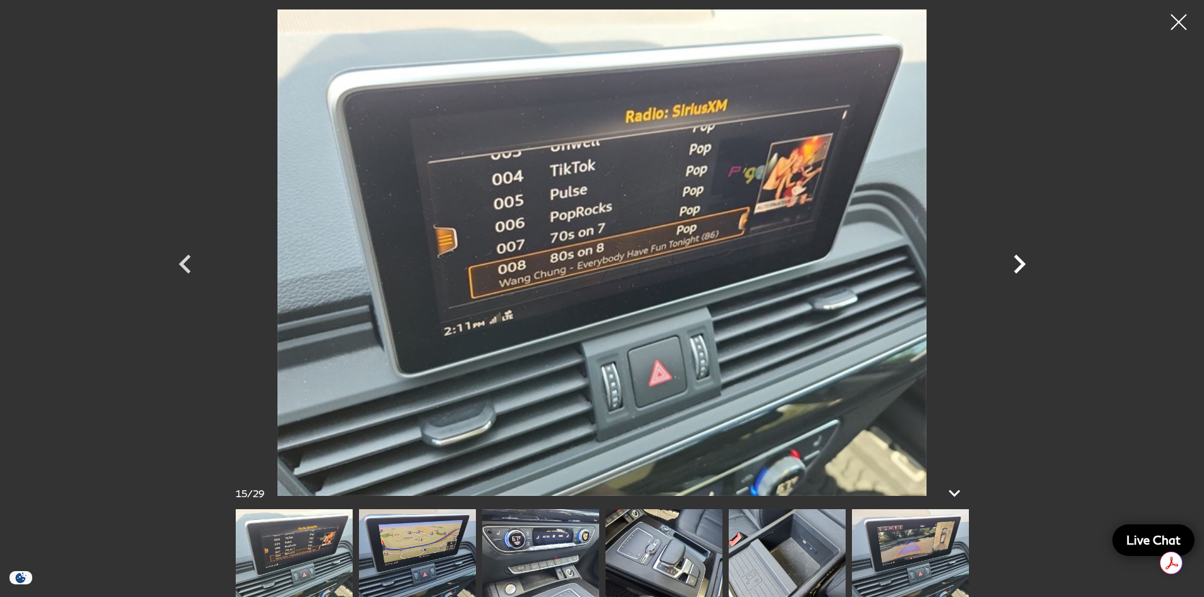
click at [1019, 262] on icon "Next" at bounding box center [1020, 264] width 12 height 19
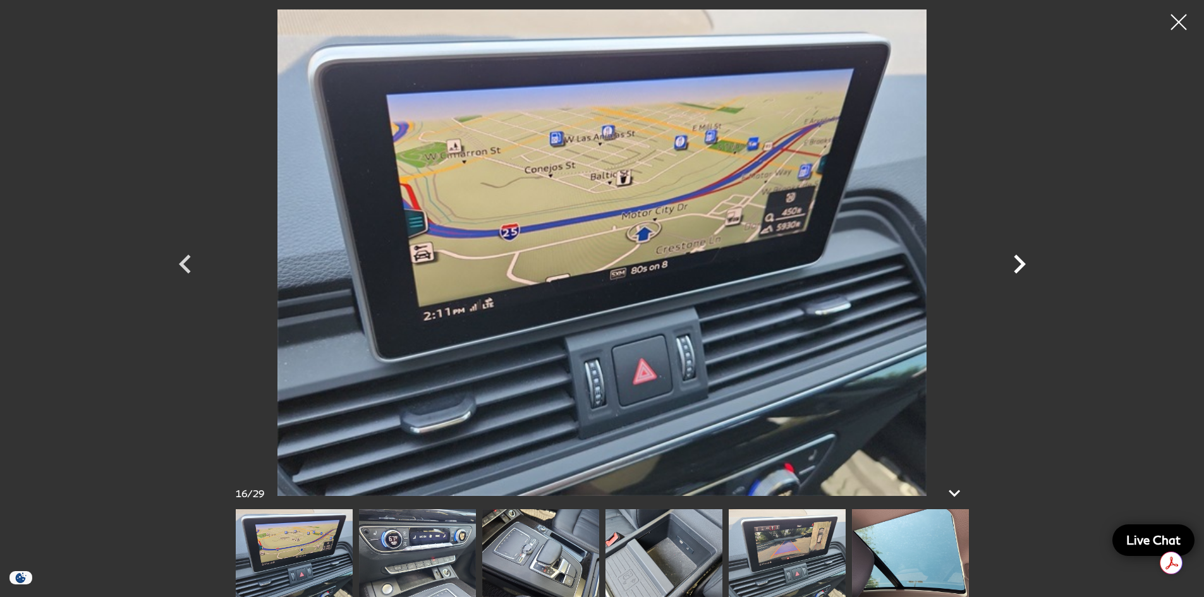
click at [1019, 262] on icon "Next" at bounding box center [1020, 264] width 12 height 19
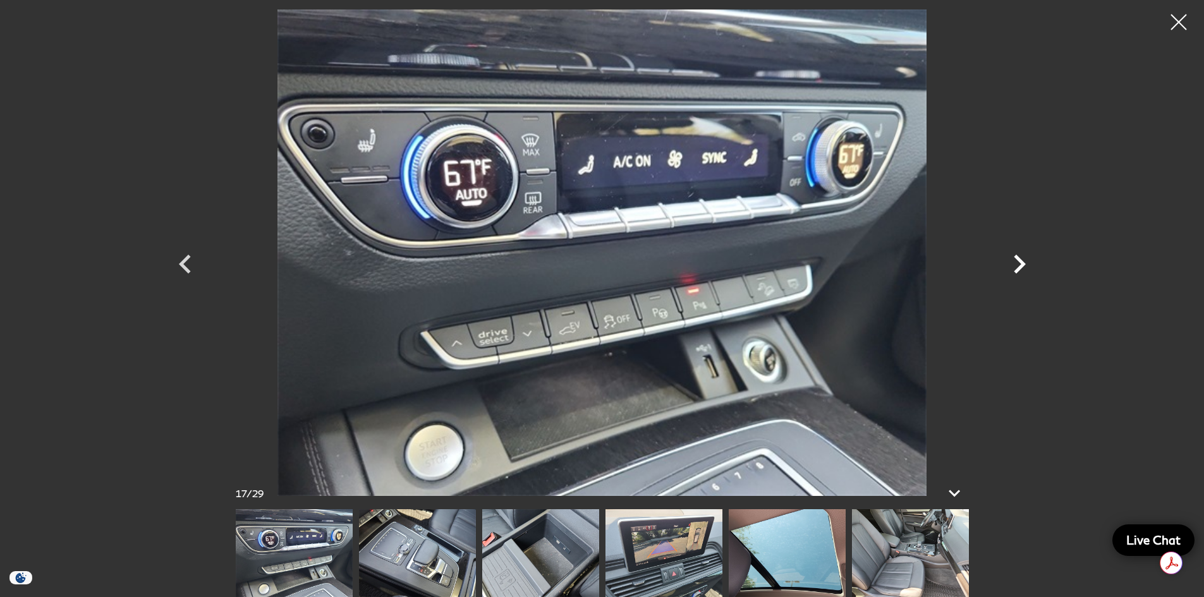
click at [1019, 262] on icon "Next" at bounding box center [1020, 264] width 12 height 19
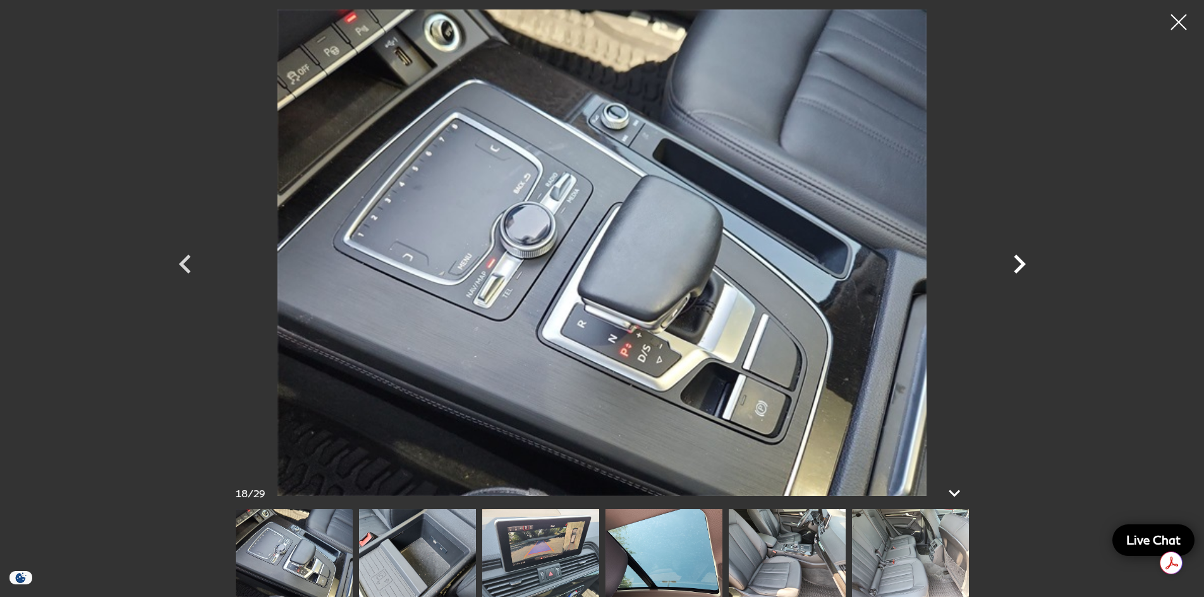
click at [1019, 262] on icon "Next" at bounding box center [1020, 264] width 12 height 19
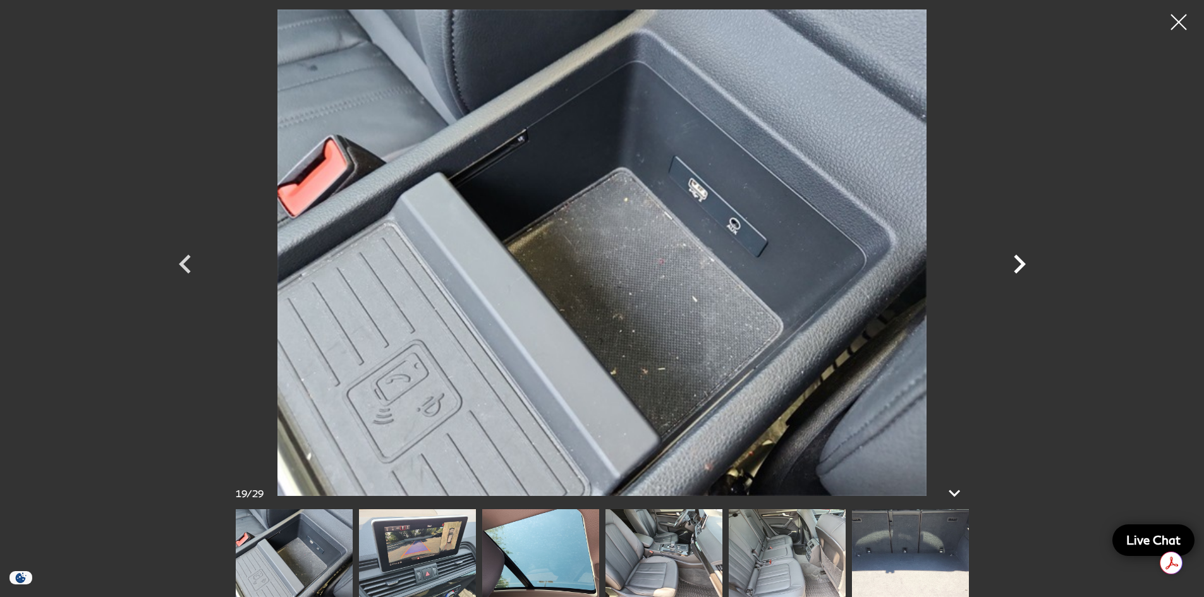
click at [1019, 262] on icon "Next" at bounding box center [1020, 264] width 12 height 19
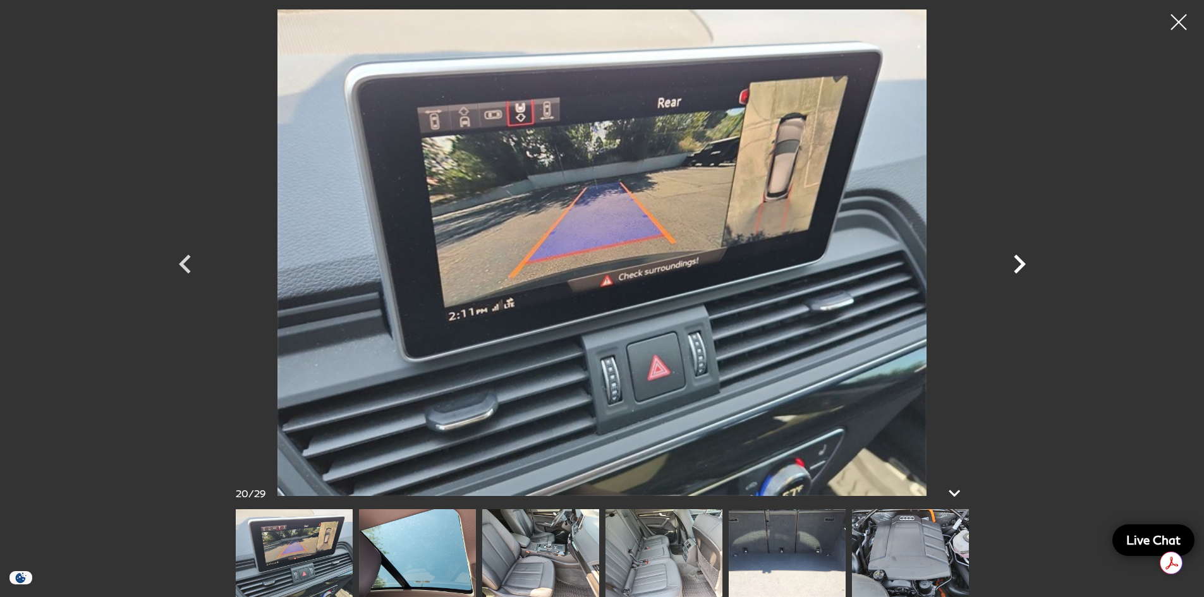
click at [1019, 262] on icon "Next" at bounding box center [1020, 264] width 12 height 19
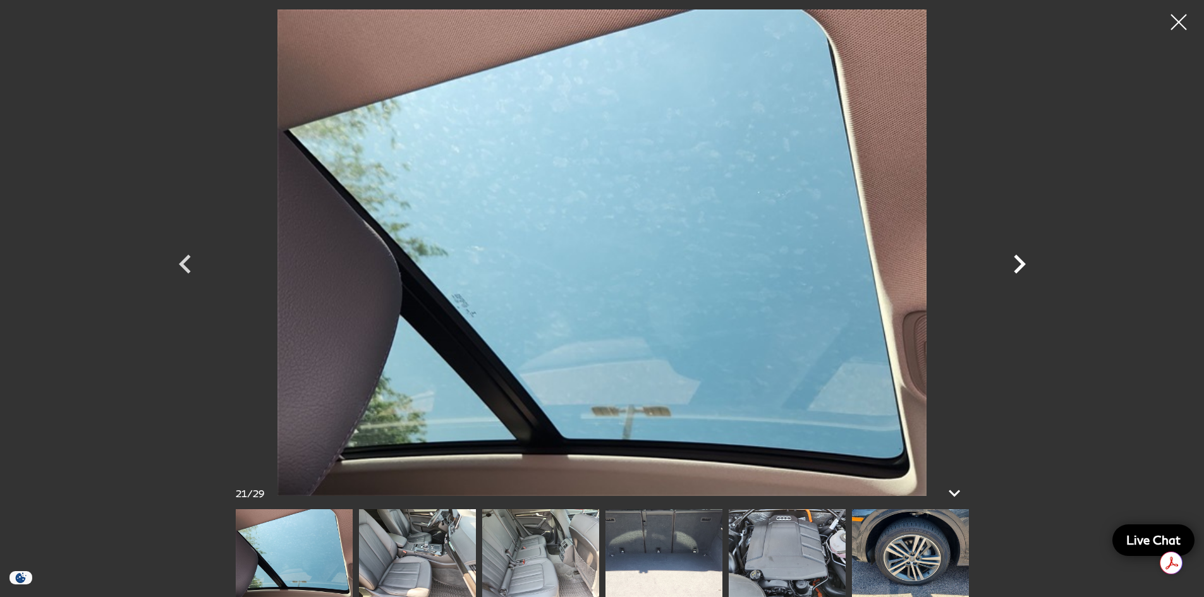
click at [1019, 262] on icon "Next" at bounding box center [1020, 264] width 12 height 19
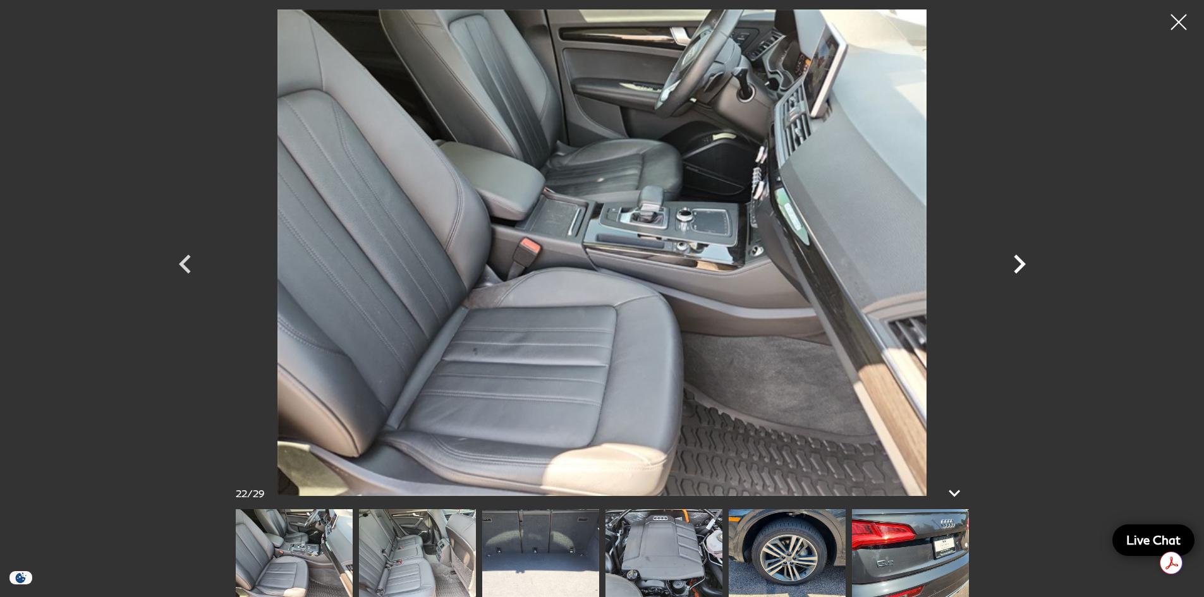
click at [1019, 262] on icon "Next" at bounding box center [1020, 264] width 12 height 19
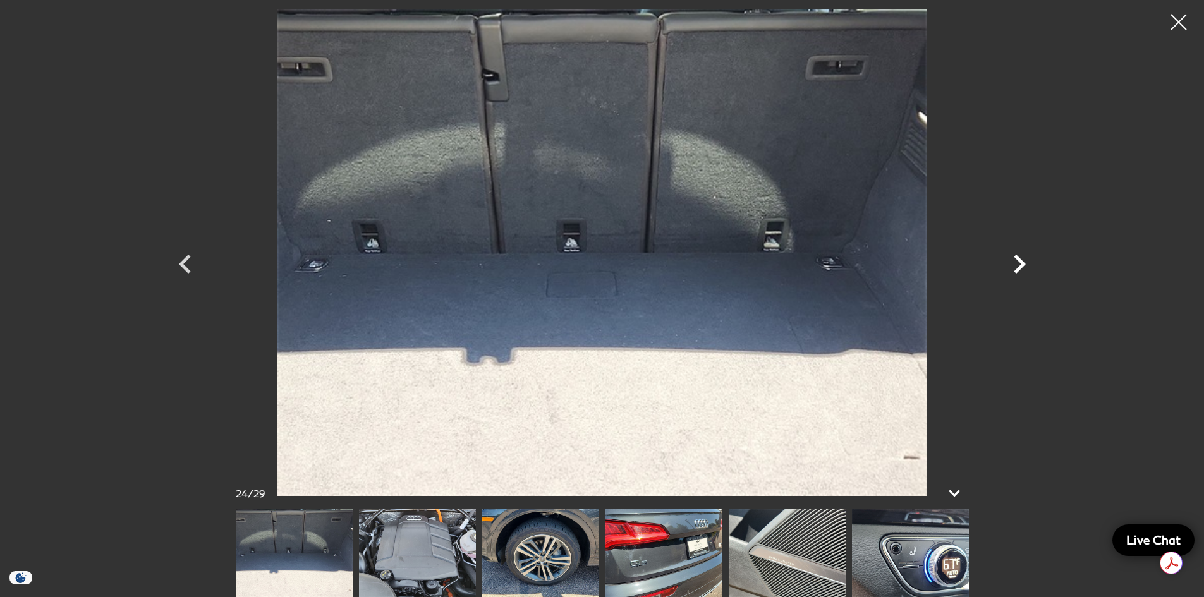
click at [1019, 262] on icon "Next" at bounding box center [1020, 264] width 12 height 19
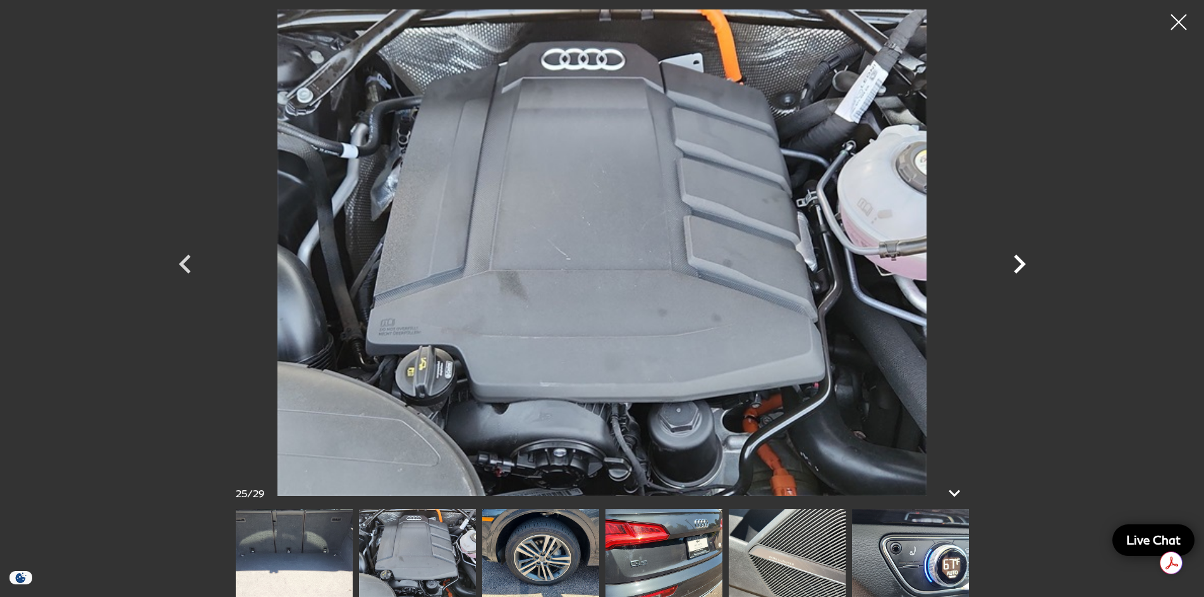
click at [1019, 262] on icon "Next" at bounding box center [1020, 264] width 12 height 19
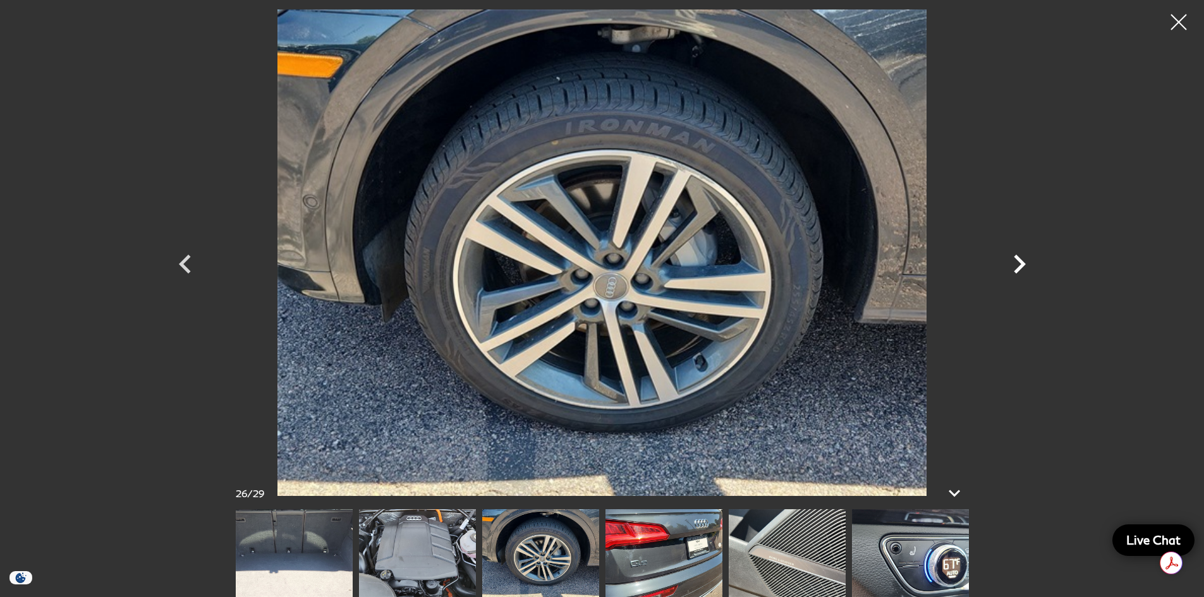
click at [1019, 262] on icon "Next" at bounding box center [1020, 264] width 12 height 19
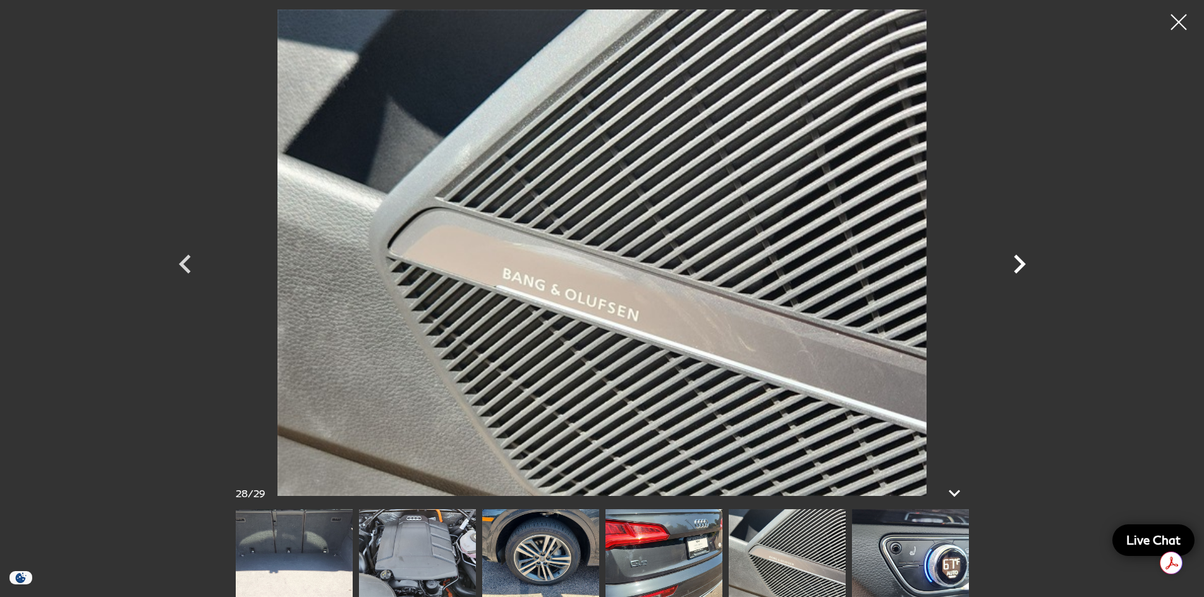
click at [1019, 262] on icon "Next" at bounding box center [1020, 264] width 12 height 19
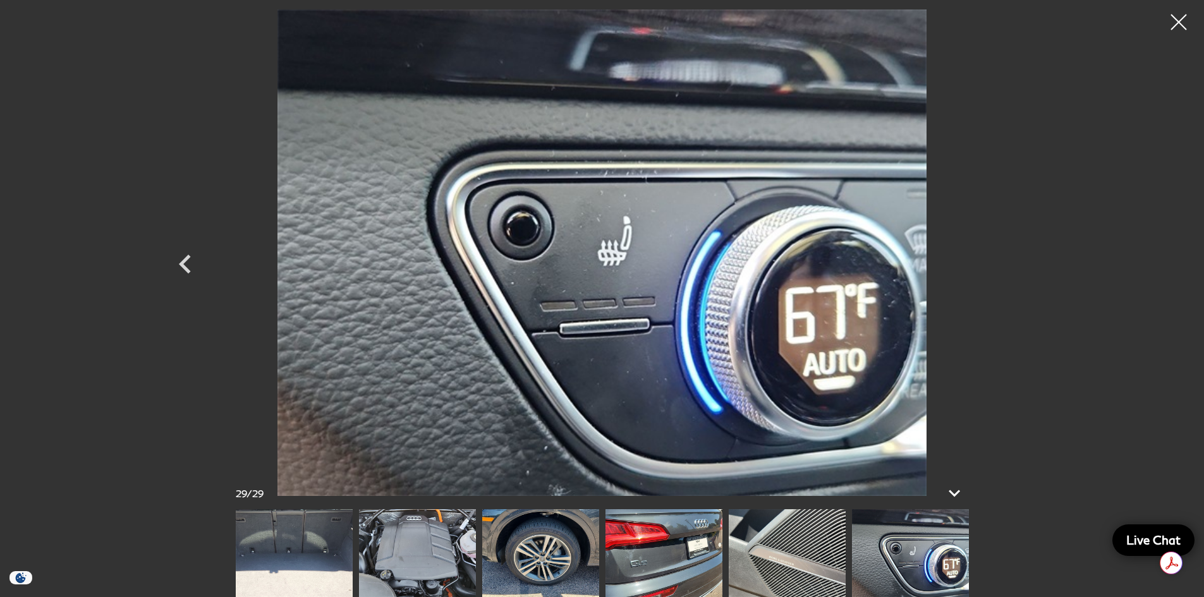
click at [1019, 262] on div at bounding box center [602, 252] width 885 height 487
click at [1175, 23] on div at bounding box center [1178, 22] width 33 height 33
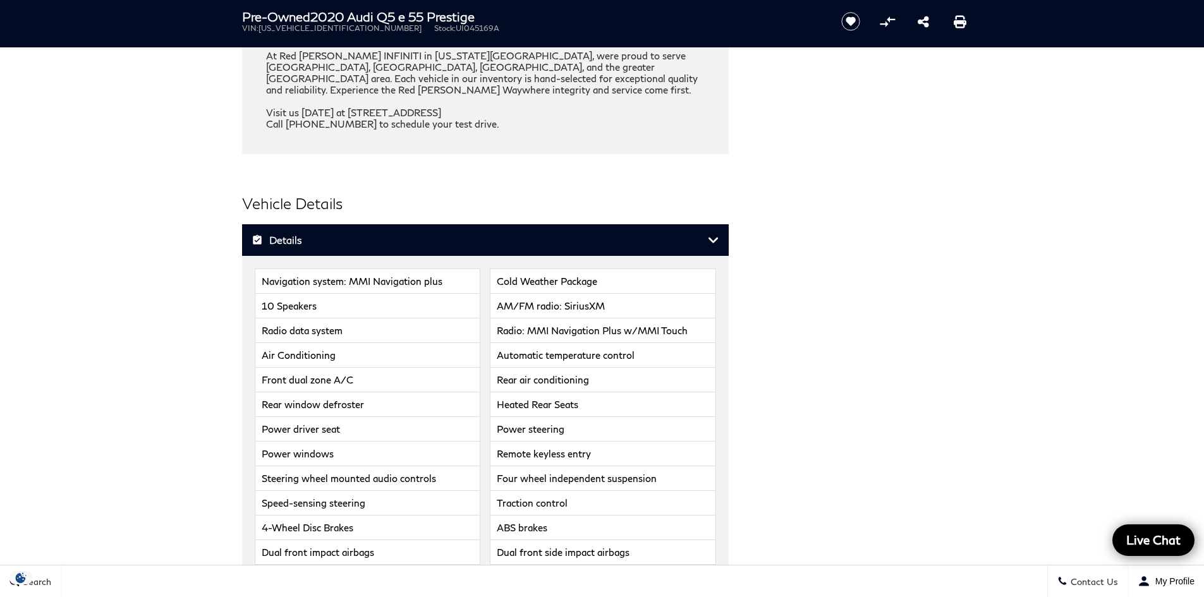
scroll to position [2465, 0]
